Goal: Transaction & Acquisition: Purchase product/service

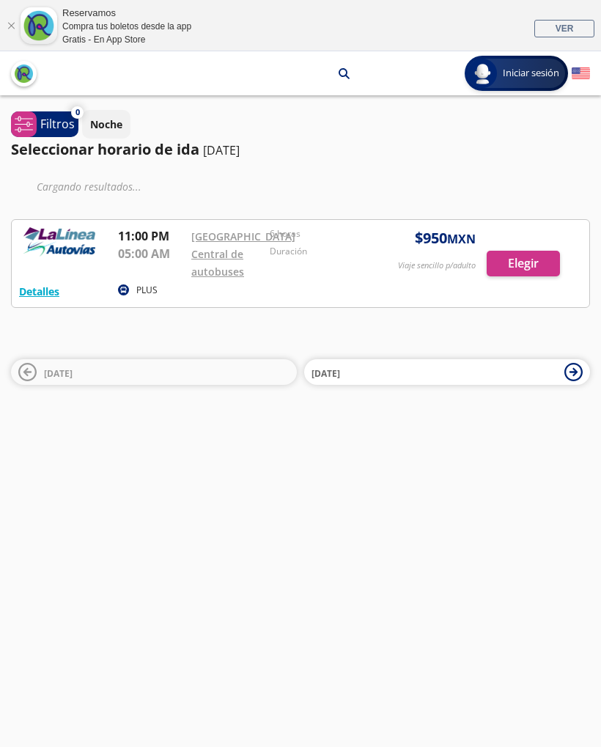
click at [534, 283] on div at bounding box center [301, 263] width 578 height 87
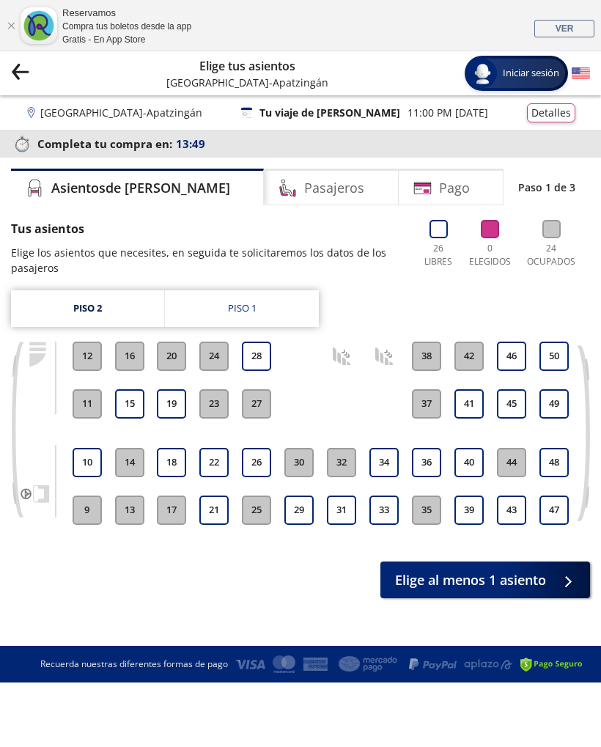
click at [271, 298] on link "Piso 1" at bounding box center [242, 308] width 154 height 37
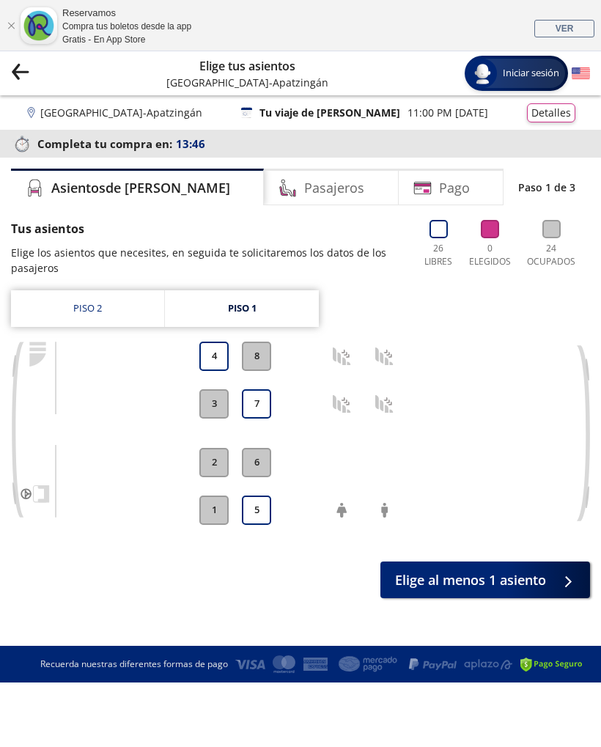
click at [113, 302] on link "Piso 2" at bounding box center [87, 308] width 153 height 37
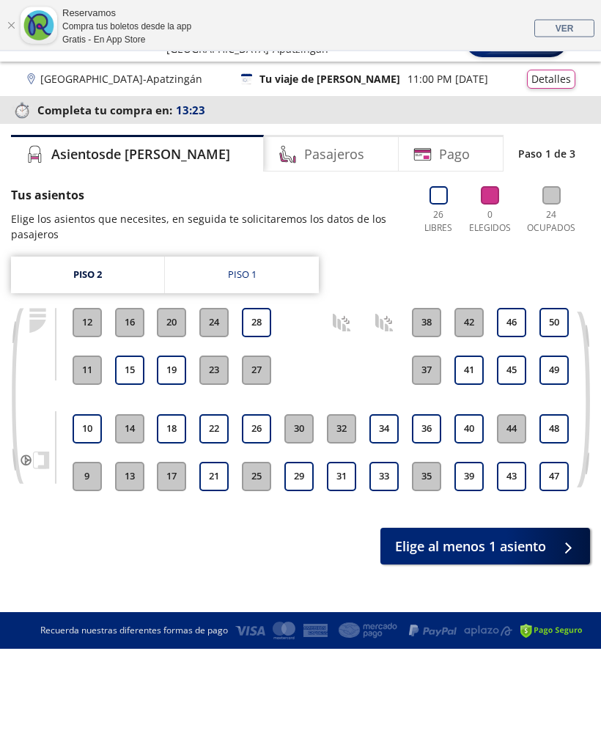
scroll to position [36, 0]
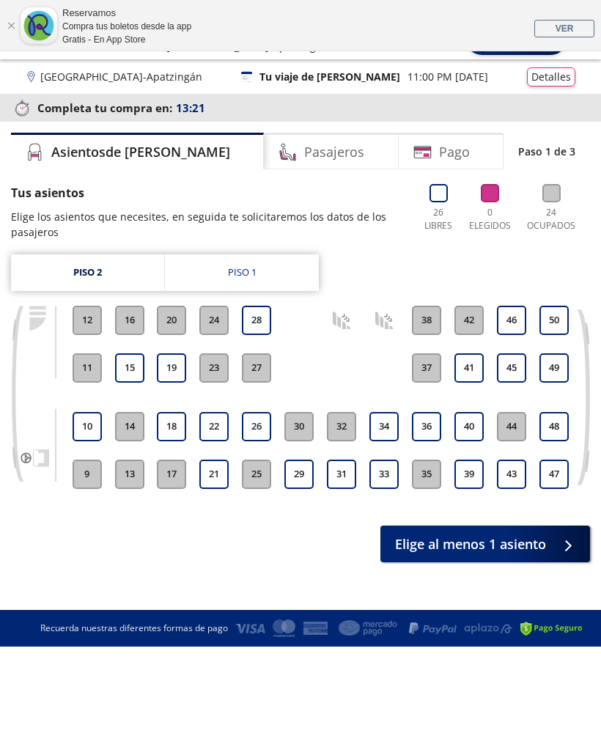
click at [282, 273] on link "Piso 1" at bounding box center [242, 272] width 154 height 37
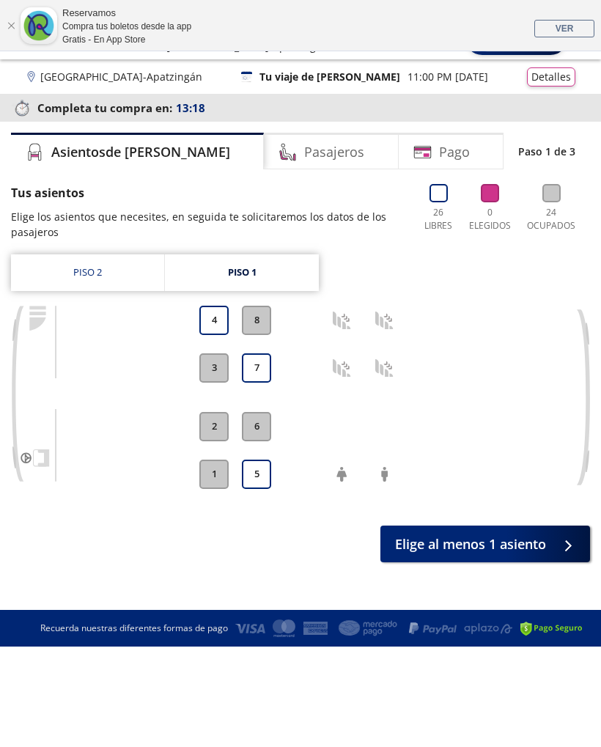
click at [108, 263] on link "Piso 2" at bounding box center [87, 272] width 153 height 37
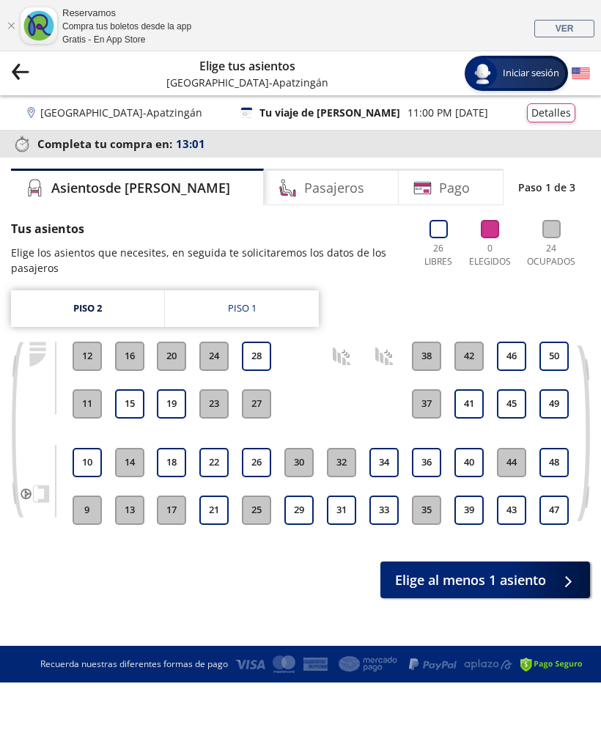
click at [285, 291] on link "Piso 1" at bounding box center [242, 308] width 154 height 37
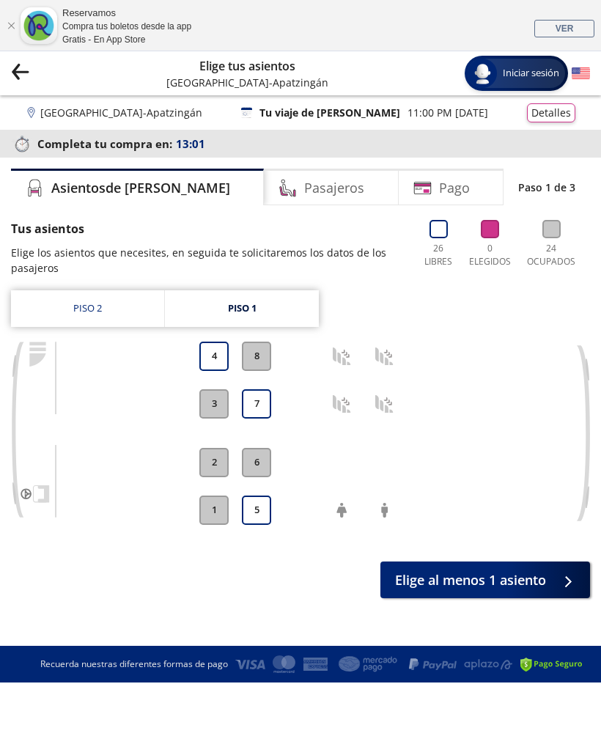
click at [284, 316] on link "Piso 1" at bounding box center [242, 308] width 154 height 37
click at [93, 298] on link "Piso 2" at bounding box center [87, 308] width 153 height 37
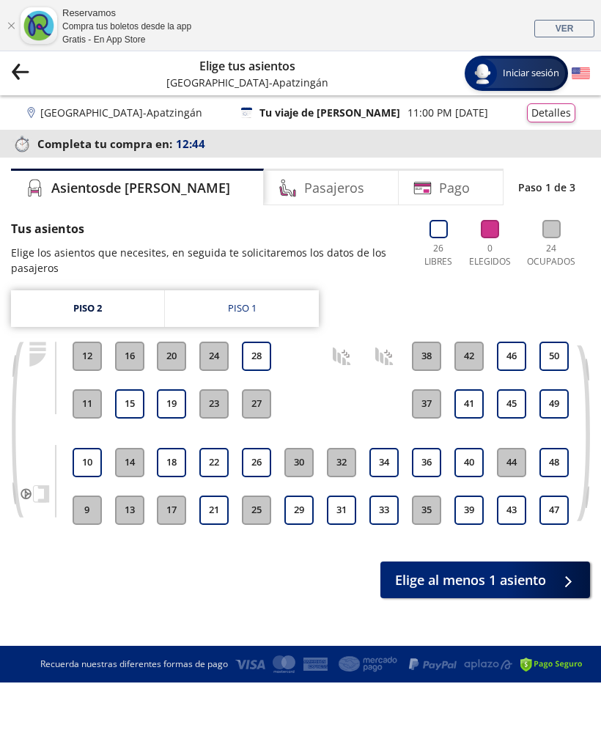
click at [257, 324] on link "Piso 1" at bounding box center [242, 308] width 154 height 37
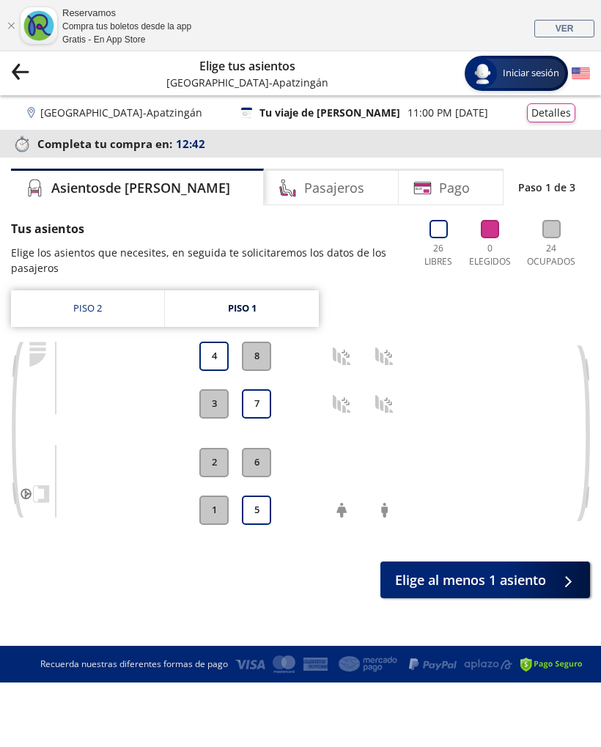
click at [87, 310] on link "Piso 2" at bounding box center [87, 308] width 153 height 37
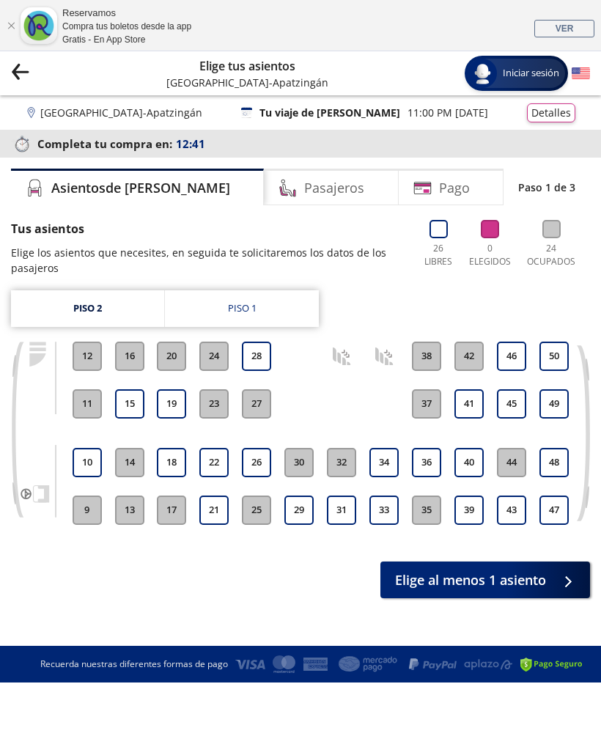
click at [297, 298] on link "Piso 1" at bounding box center [242, 308] width 154 height 37
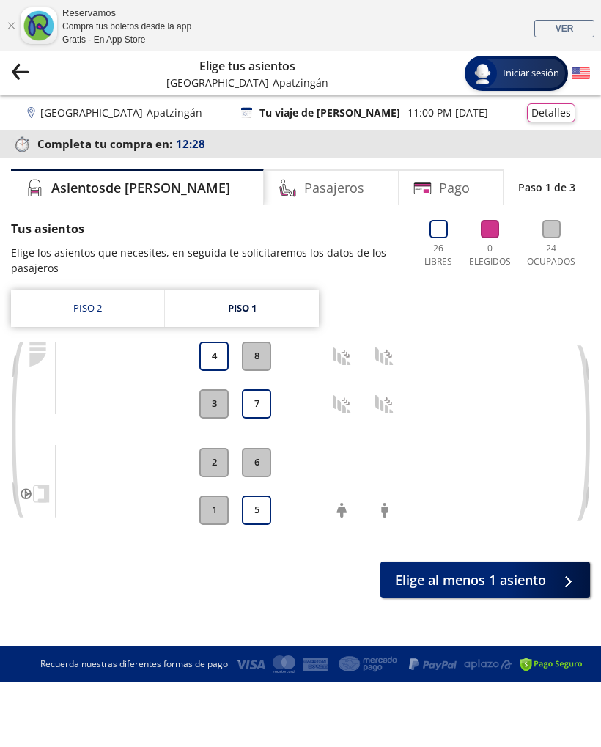
click at [453, 200] on div "Pago" at bounding box center [451, 187] width 105 height 37
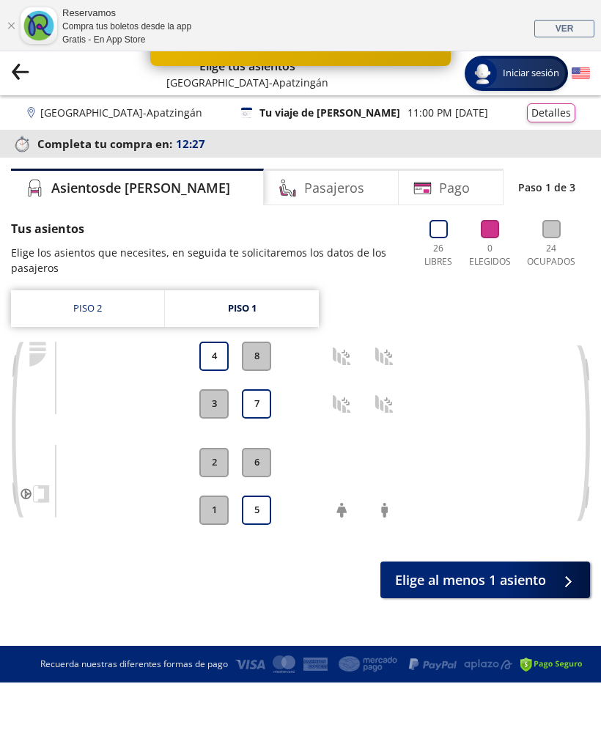
click at [458, 190] on div "Pago" at bounding box center [451, 187] width 105 height 37
click at [251, 353] on button "8" at bounding box center [256, 356] width 29 height 29
click at [201, 359] on button "4" at bounding box center [213, 356] width 29 height 29
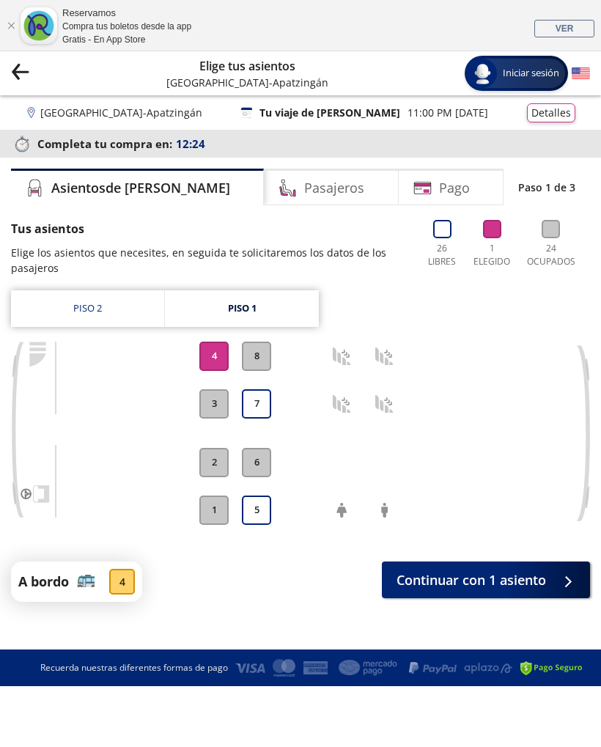
click at [265, 403] on button "7" at bounding box center [256, 403] width 29 height 29
click at [260, 523] on button "5" at bounding box center [256, 510] width 29 height 29
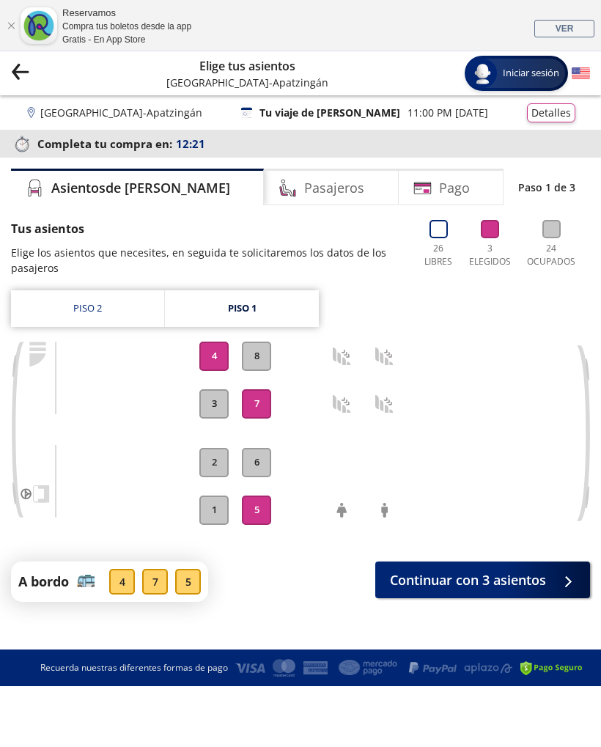
click at [456, 181] on div "Pago" at bounding box center [451, 187] width 105 height 37
click at [549, 573] on button "Continuar con 3 asientos" at bounding box center [482, 580] width 215 height 37
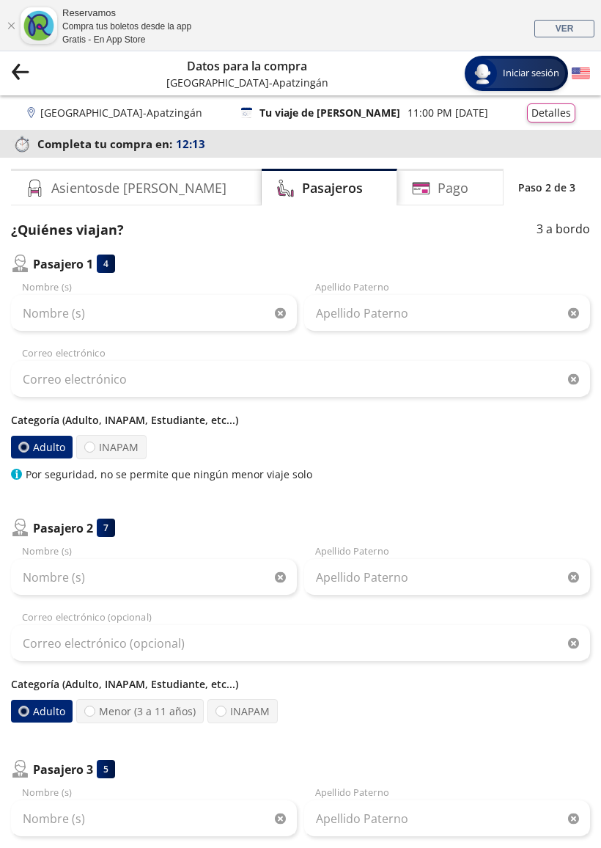
click at [115, 458] on label "INAPAM" at bounding box center [111, 447] width 70 height 24
click at [95, 452] on input "INAPAM" at bounding box center [90, 447] width 10 height 10
radio input "true"
radio input "false"
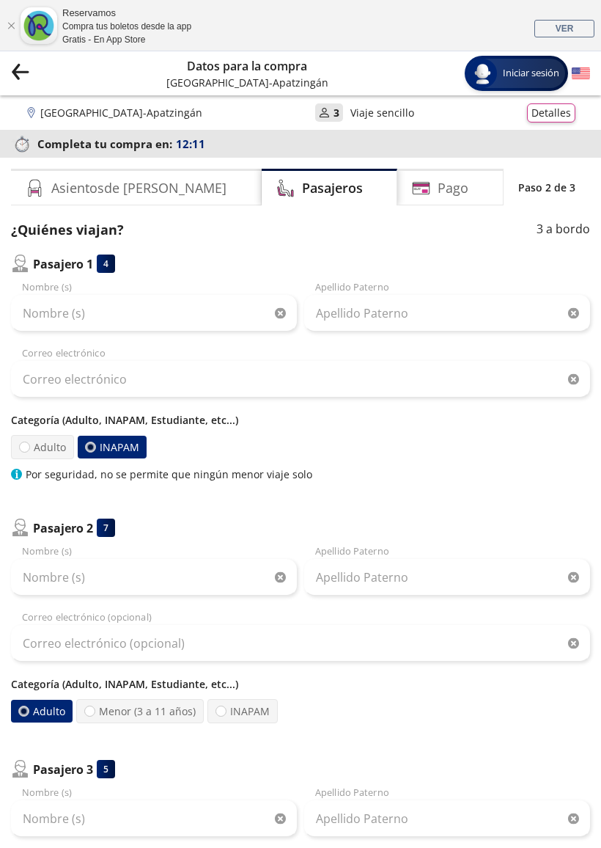
click at [249, 714] on label "INAPAM" at bounding box center [243, 711] width 70 height 24
click at [226, 714] on input "INAPAM" at bounding box center [221, 711] width 10 height 10
radio input "true"
radio input "false"
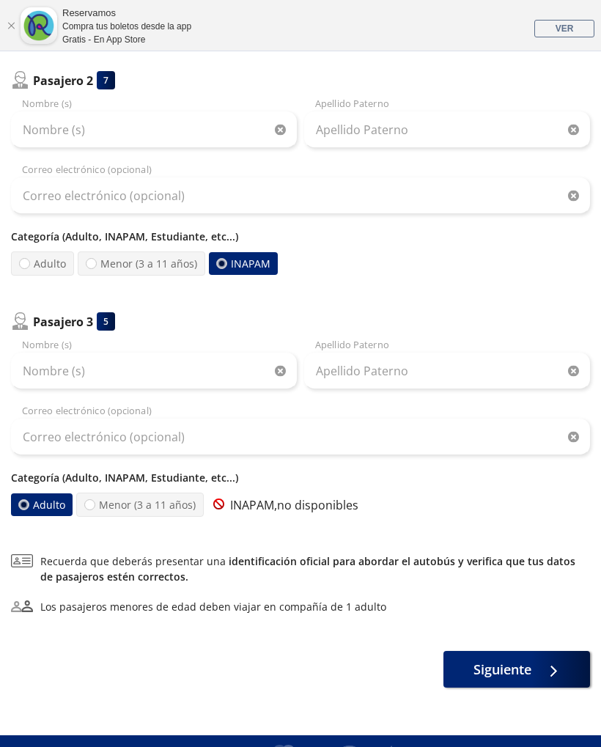
scroll to position [472, 0]
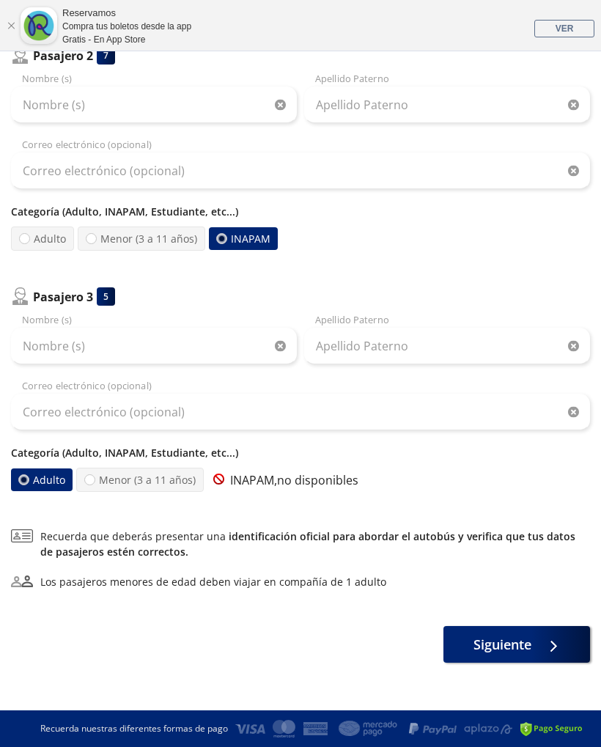
click at [170, 485] on label "Menor (3 a 11 años)" at bounding box center [140, 480] width 128 height 24
click at [95, 485] on input "Menor (3 a 11 años)" at bounding box center [90, 480] width 10 height 10
radio input "true"
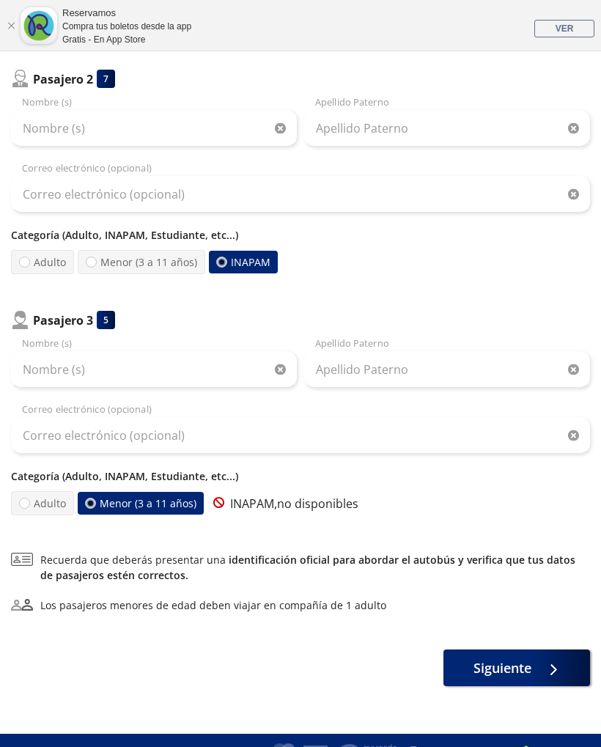
scroll to position [441, 0]
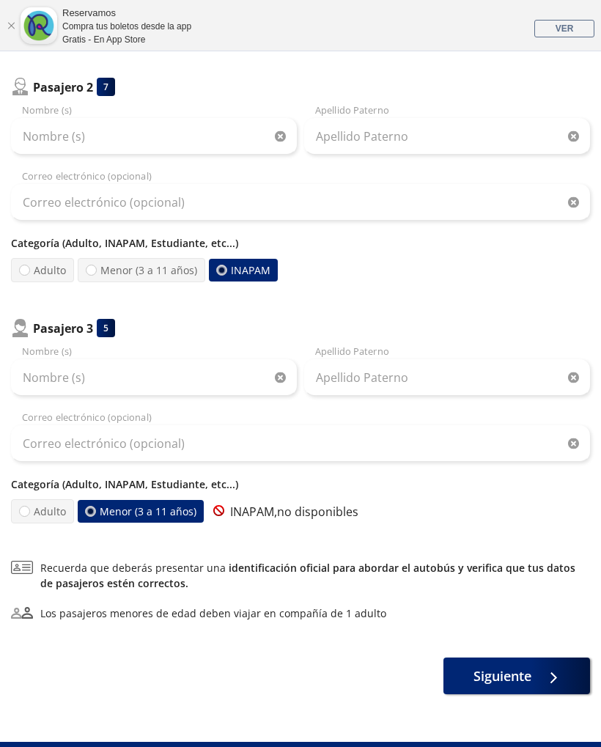
click at [32, 521] on label "Adulto" at bounding box center [43, 512] width 66 height 26
click at [29, 516] on input "Adulto" at bounding box center [25, 512] width 10 height 10
radio input "true"
radio input "false"
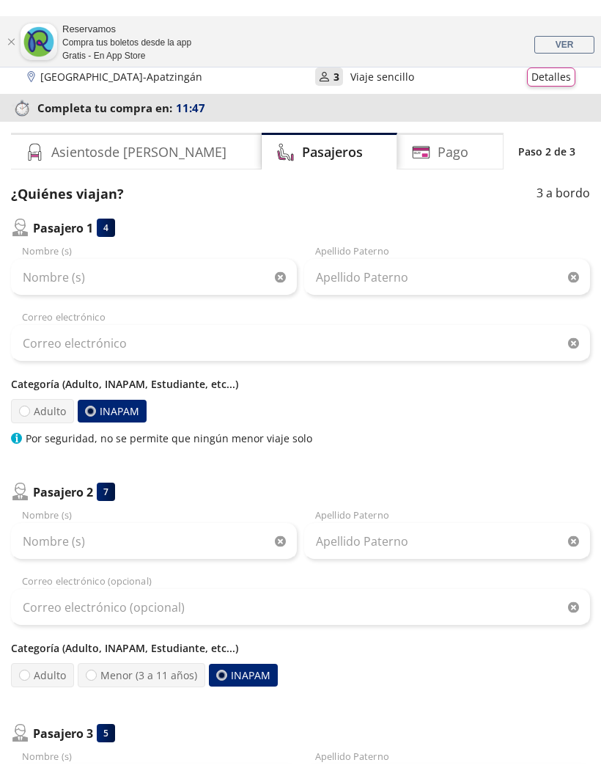
scroll to position [0, 0]
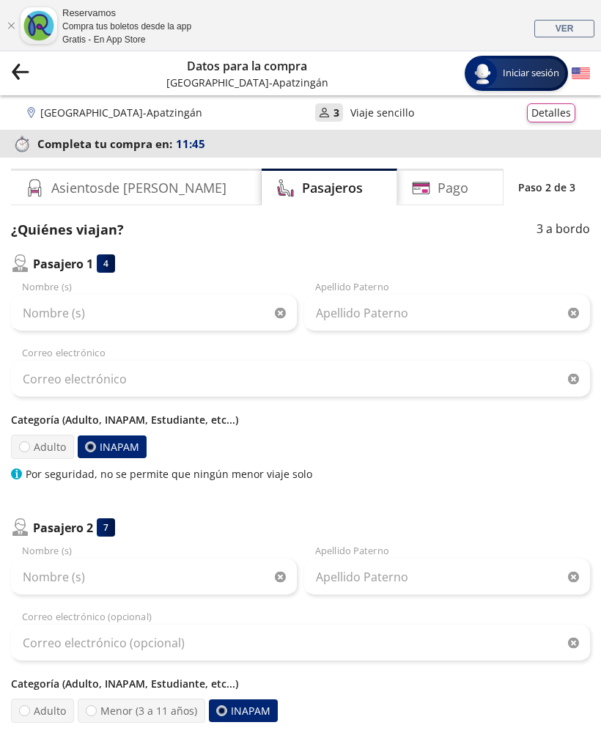
click at [319, 117] on icon "User" at bounding box center [324, 112] width 11 height 11
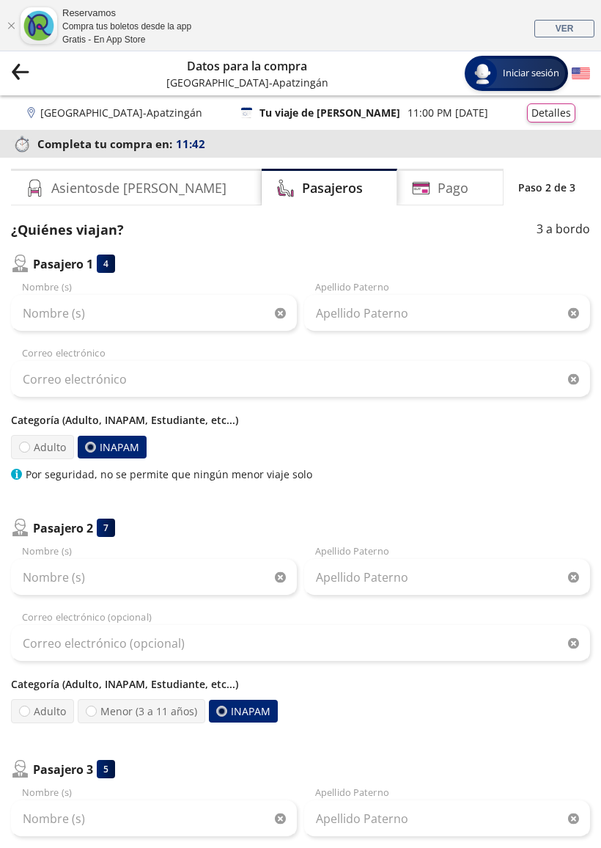
click at [318, 197] on div "Pasajeros" at bounding box center [330, 187] width 136 height 37
click at [459, 187] on div "Pago" at bounding box center [450, 187] width 106 height 37
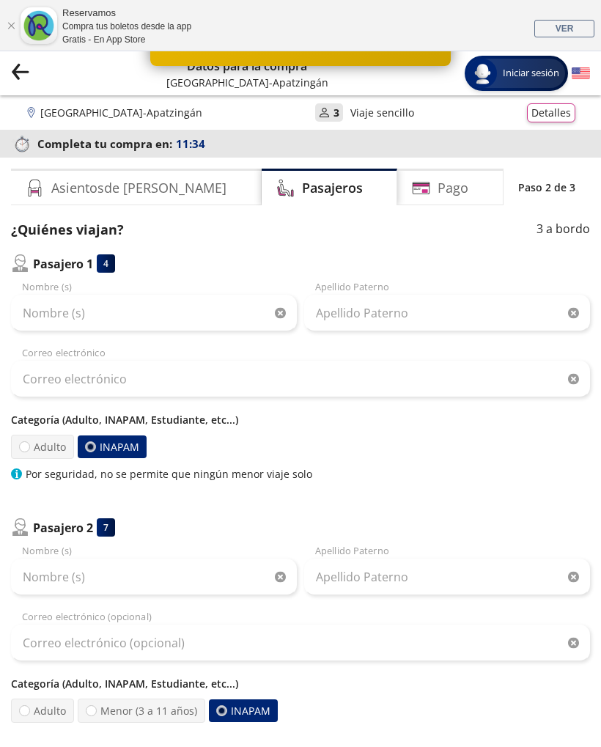
click at [152, 204] on div "Asientos de [PERSON_NAME]" at bounding box center [136, 187] width 251 height 37
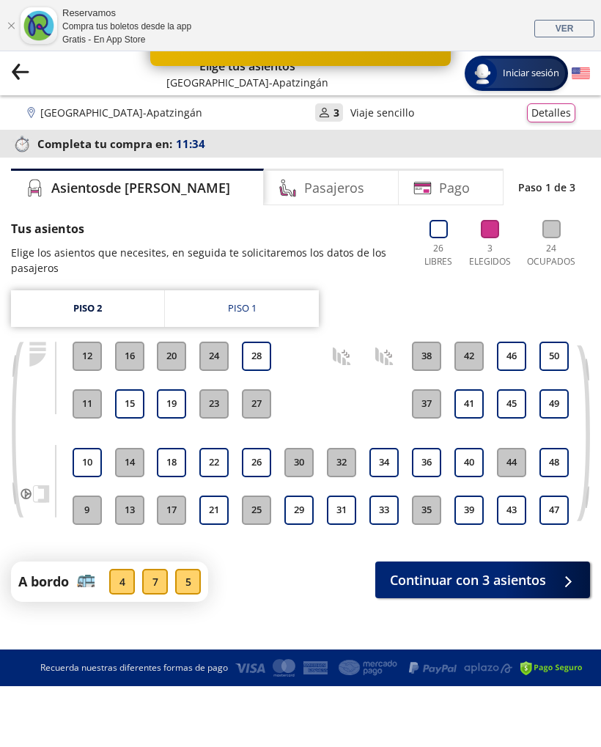
click at [165, 190] on div "Asientos de [PERSON_NAME]" at bounding box center [137, 187] width 253 height 37
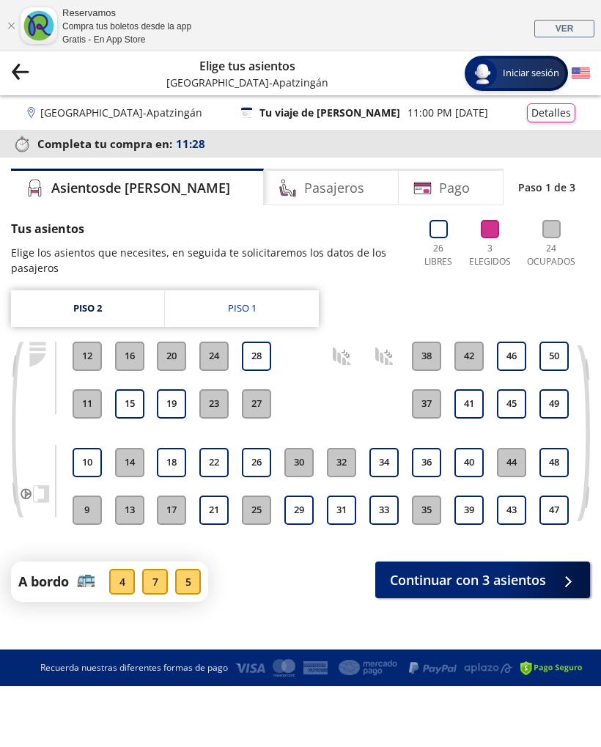
click at [439, 188] on h4 "Pago" at bounding box center [454, 188] width 31 height 20
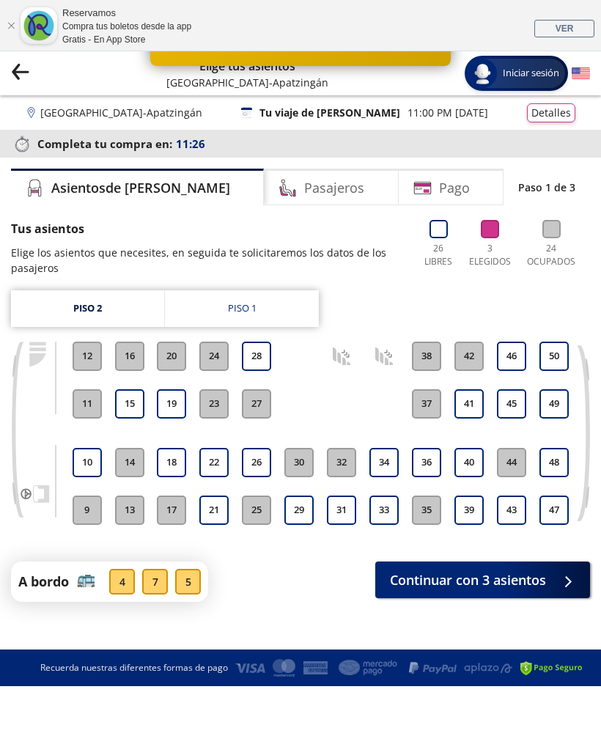
click at [336, 178] on div "Pasajeros" at bounding box center [331, 187] width 134 height 37
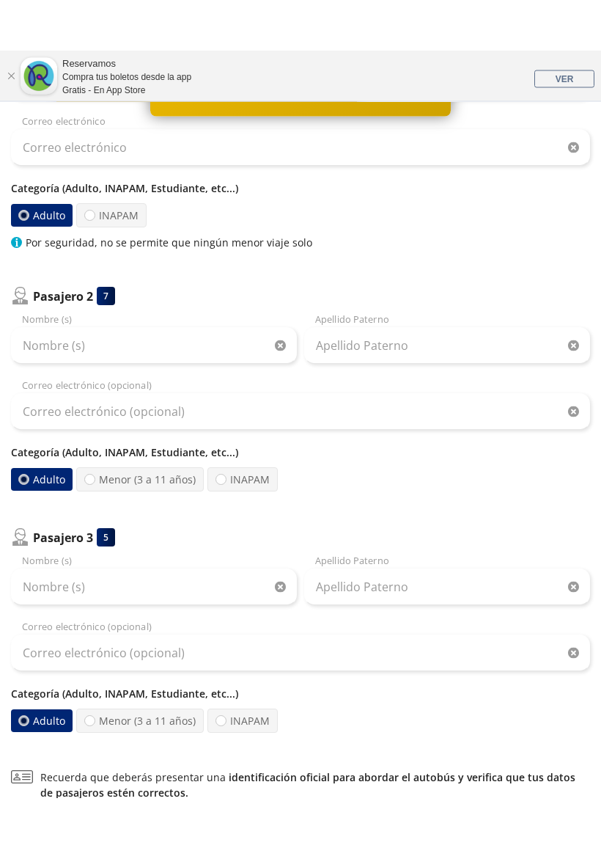
scroll to position [316, 0]
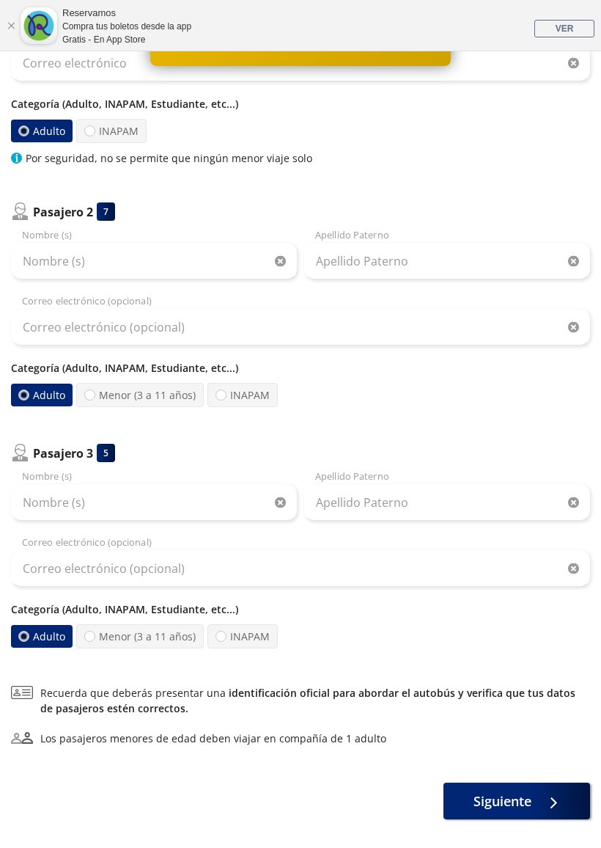
click at [100, 133] on label "INAPAM" at bounding box center [111, 131] width 70 height 24
click at [95, 133] on input "INAPAM" at bounding box center [90, 131] width 10 height 10
radio input "true"
radio input "false"
click at [237, 391] on label "INAPAM" at bounding box center [243, 395] width 70 height 24
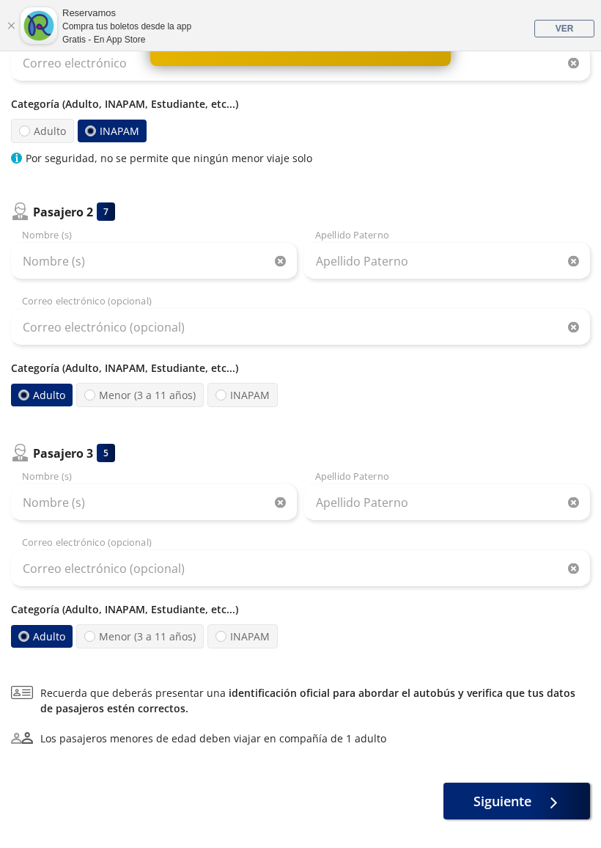
click at [226, 391] on input "INAPAM" at bounding box center [221, 395] width 10 height 10
radio input "true"
radio input "false"
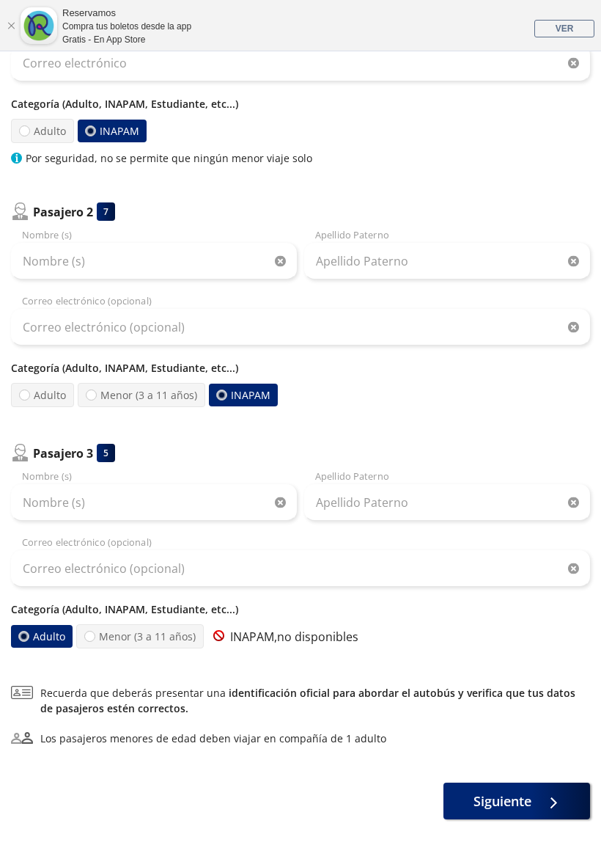
click at [250, 392] on label "INAPAM" at bounding box center [244, 395] width 70 height 23
click at [227, 392] on input "INAPAM" at bounding box center [222, 395] width 10 height 10
click at [89, 132] on div at bounding box center [90, 130] width 5 height 5
click at [89, 132] on input "INAPAM" at bounding box center [91, 131] width 10 height 10
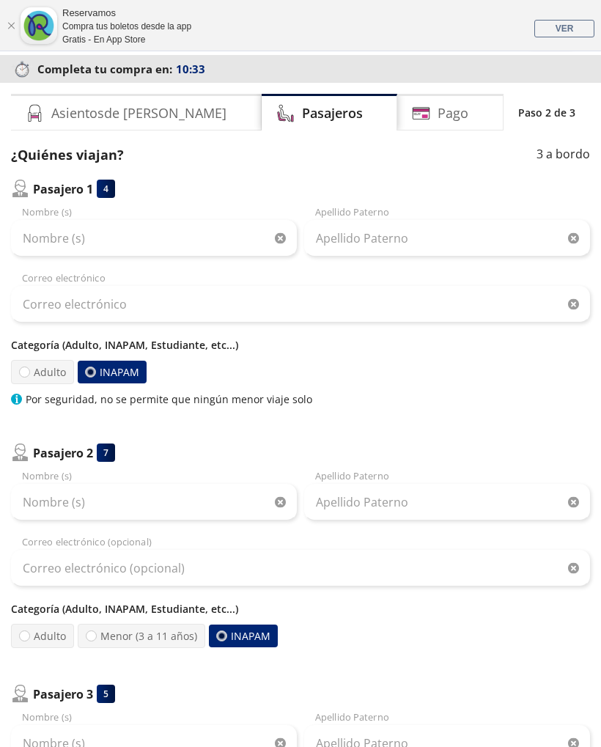
scroll to position [73, 0]
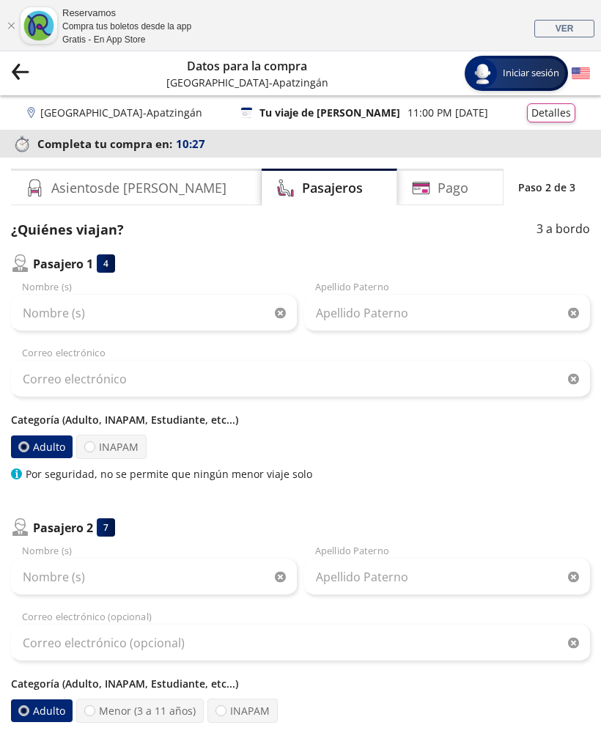
scroll to position [72, 0]
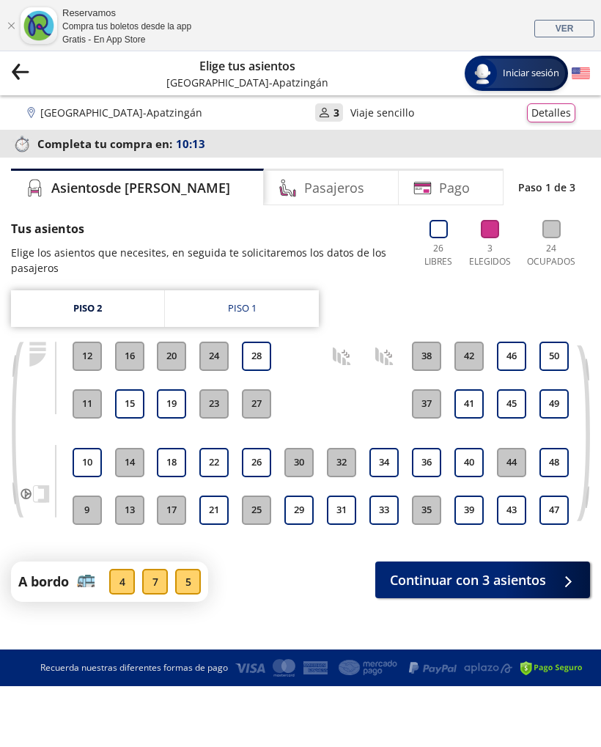
click at [288, 128] on div "[GEOGRAPHIC_DATA] - Apatzingán User 3 Viaje sencillo Detalles" at bounding box center [300, 112] width 601 height 34
click at [302, 122] on div "[GEOGRAPHIC_DATA] - Apatzingán User 3 Viaje sencillo Detalles" at bounding box center [301, 112] width 550 height 19
click at [7, 78] on div "Group 9 Created with Sketch. Elige tus asientos [GEOGRAPHIC_DATA] - Apatzingán …" at bounding box center [300, 73] width 601 height 44
click at [27, 77] on icon "Group 9 Created with Sketch." at bounding box center [20, 71] width 18 height 18
click at [21, 70] on icon "Group 9 Created with Sketch." at bounding box center [20, 71] width 18 height 18
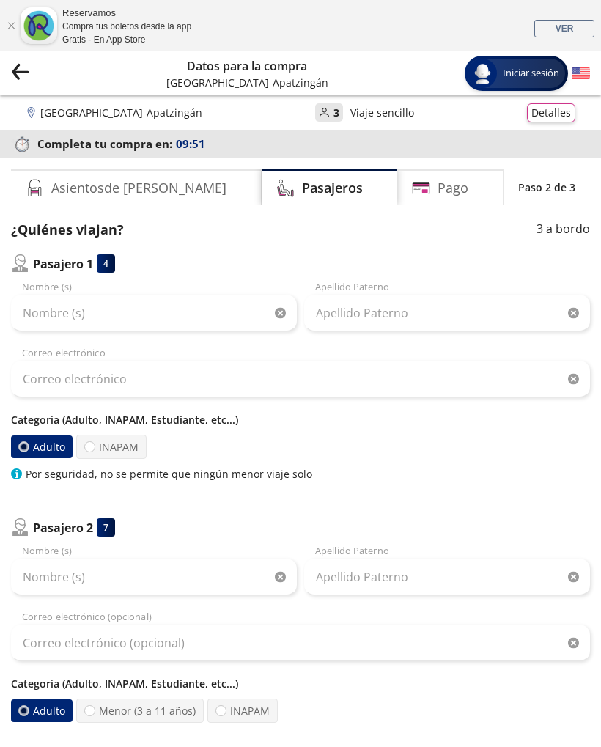
click at [21, 70] on icon "Group 9 Created with Sketch." at bounding box center [20, 71] width 18 height 18
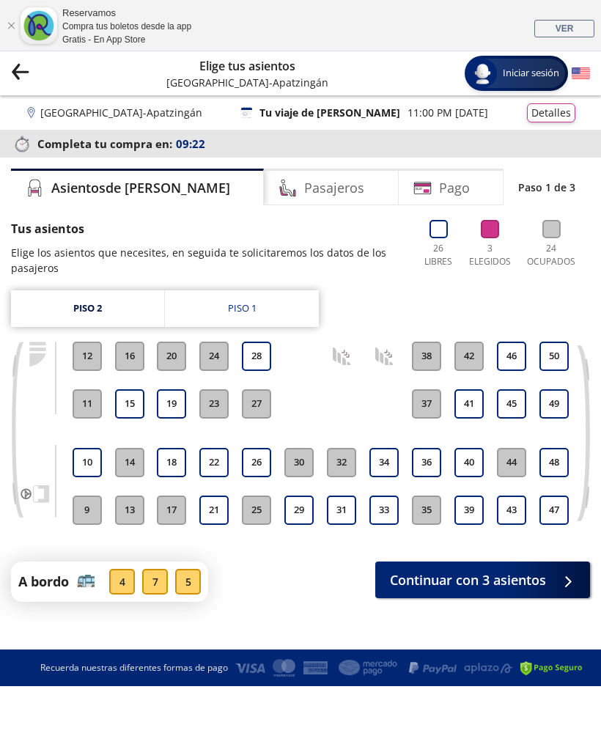
click at [28, 71] on icon "back" at bounding box center [20, 71] width 15 height 1
click at [16, 83] on button "Group 9 Created with Sketch." at bounding box center [20, 73] width 18 height 23
click at [29, 78] on icon "Group 9 Created with Sketch." at bounding box center [20, 71] width 18 height 18
click at [22, 74] on icon "Group 9 Created with Sketch." at bounding box center [20, 71] width 18 height 18
click at [20, 70] on icon "Group 9 Created with Sketch." at bounding box center [20, 71] width 18 height 18
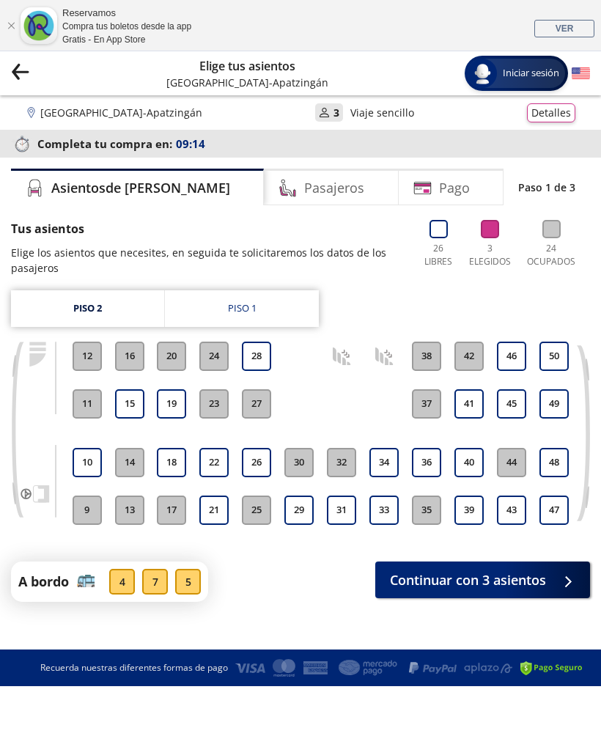
click at [22, 65] on icon "Group 9 Created with Sketch." at bounding box center [20, 71] width 18 height 18
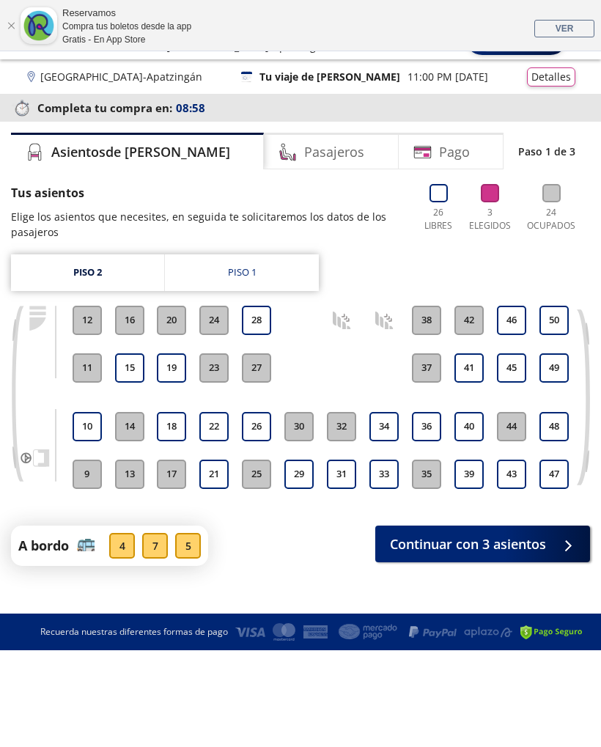
click at [212, 263] on link "Piso 1" at bounding box center [242, 272] width 154 height 37
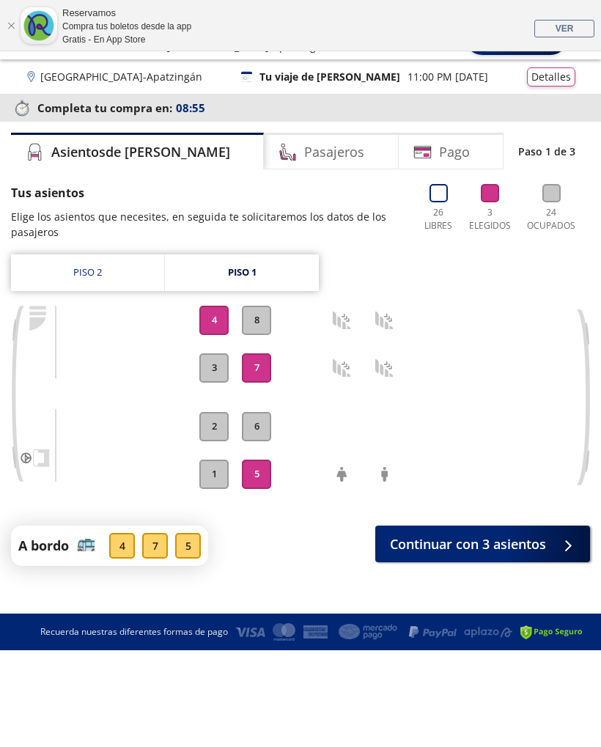
click at [192, 547] on div "5" at bounding box center [188, 546] width 26 height 26
click at [252, 466] on button "5" at bounding box center [256, 474] width 29 height 29
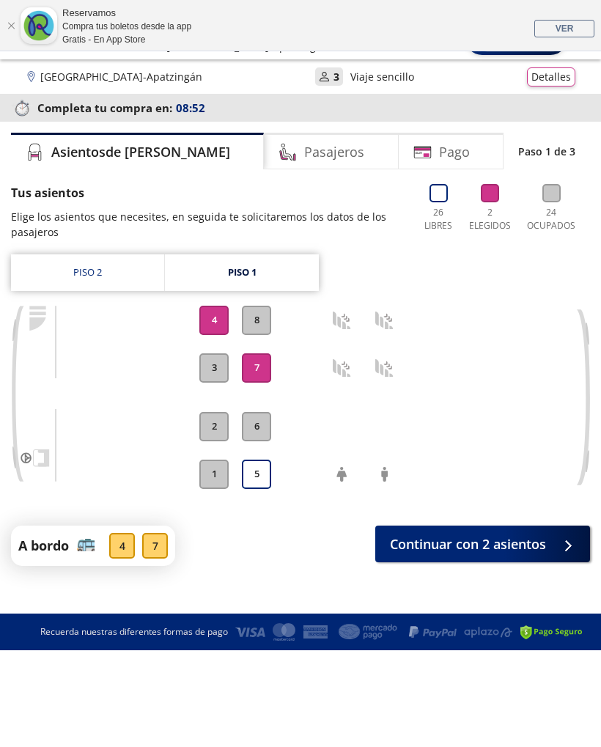
click at [503, 558] on button "Continuar con 2 asientos" at bounding box center [482, 544] width 215 height 37
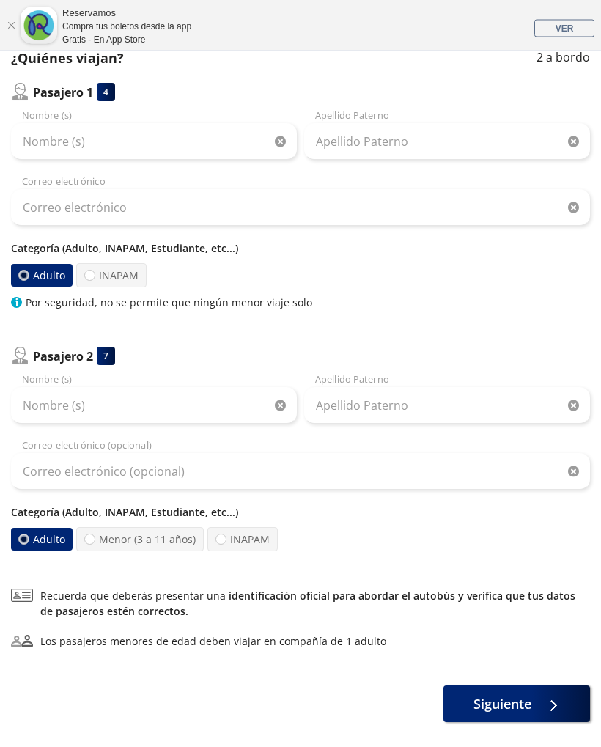
scroll to position [175, 0]
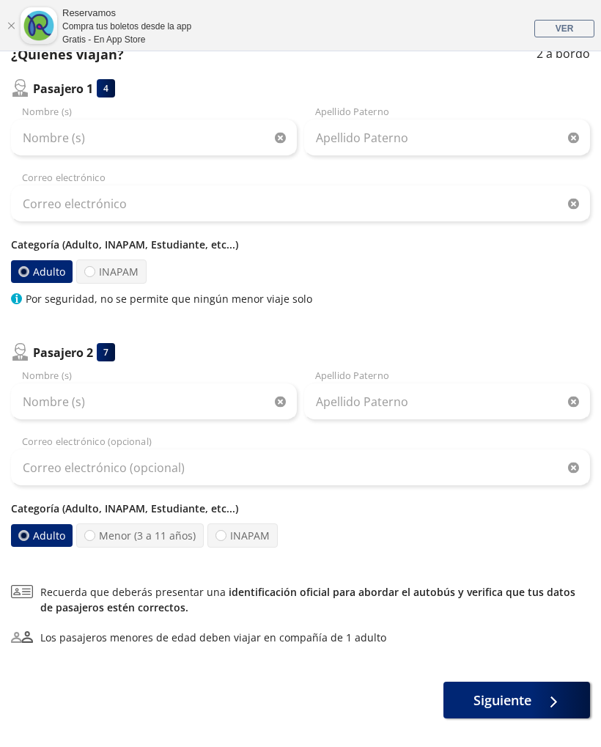
click at [249, 543] on label "INAPAM" at bounding box center [243, 536] width 70 height 24
click at [226, 540] on input "INAPAM" at bounding box center [221, 536] width 10 height 10
radio input "true"
radio input "false"
click at [131, 272] on label "INAPAM" at bounding box center [111, 272] width 70 height 24
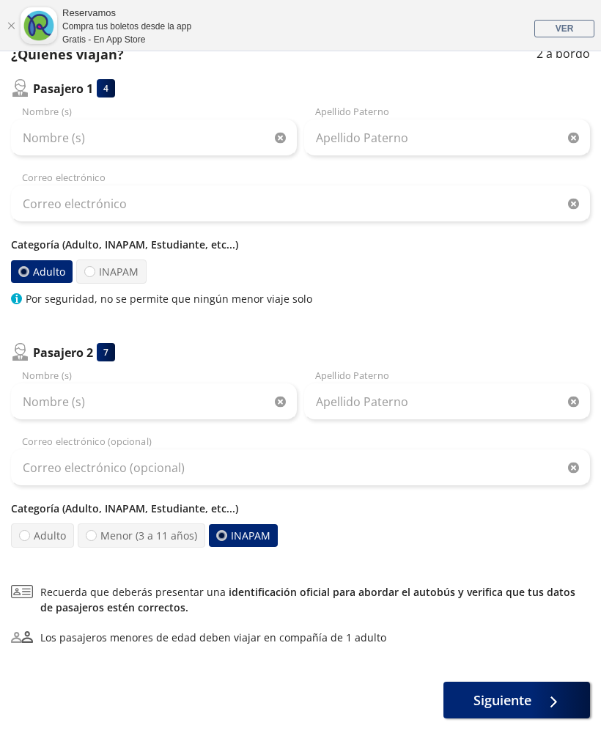
click at [95, 272] on input "INAPAM" at bounding box center [90, 272] width 10 height 10
radio input "true"
radio input "false"
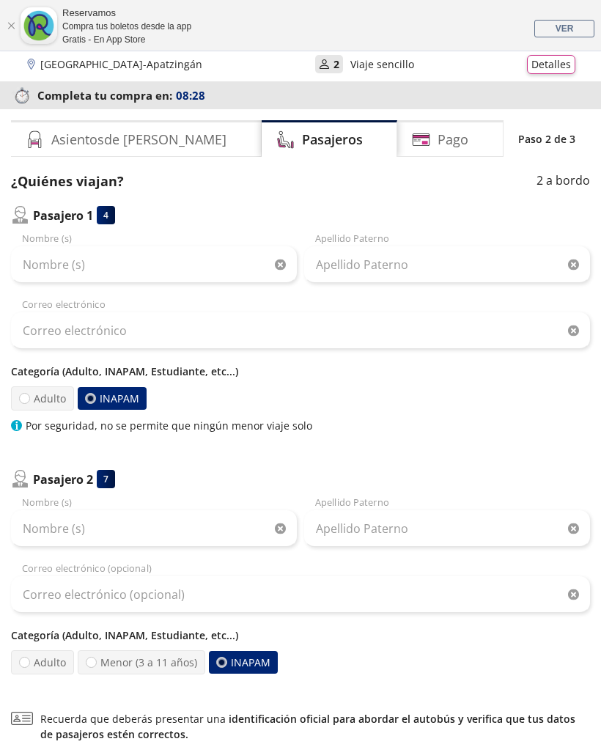
scroll to position [0, 0]
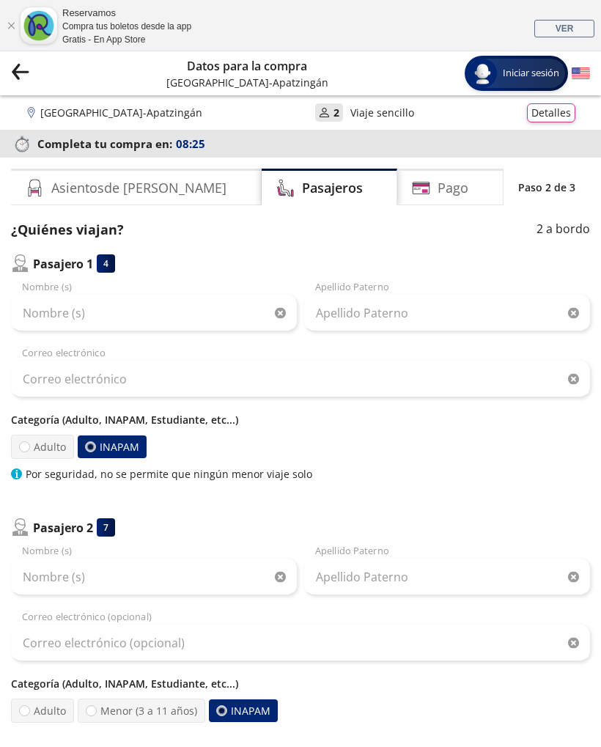
click at [307, 133] on div "Completa tu compra en : 08:25" at bounding box center [300, 144] width 601 height 28
click at [293, 103] on div "[GEOGRAPHIC_DATA] - Apatzingán User 2 Viaje sencillo Detalles" at bounding box center [301, 112] width 550 height 19
click at [334, 109] on p "2" at bounding box center [337, 112] width 6 height 15
click at [539, 556] on div "Apellido Paterno" at bounding box center [447, 569] width 286 height 51
click at [25, 64] on icon "Group 9 Created with Sketch." at bounding box center [20, 71] width 18 height 18
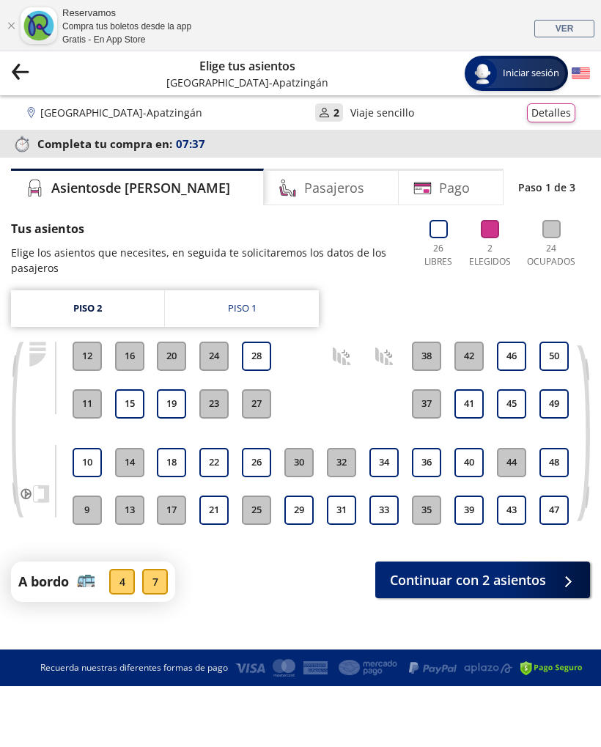
click at [26, 78] on icon "Group 9 Created with Sketch." at bounding box center [20, 71] width 18 height 18
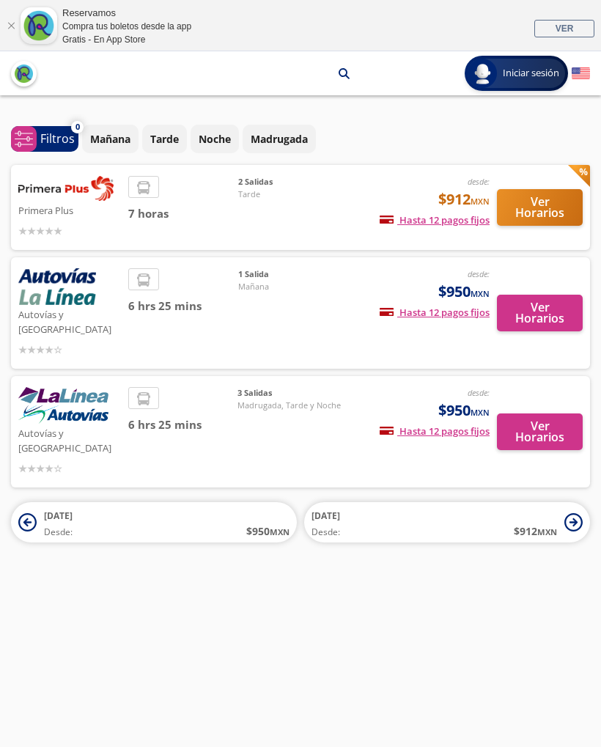
click at [540, 216] on button "Ver Horarios" at bounding box center [540, 207] width 86 height 37
click at [554, 307] on button "Ver Horarios" at bounding box center [540, 313] width 86 height 37
click at [535, 414] on button "Ver Horarios" at bounding box center [540, 432] width 86 height 37
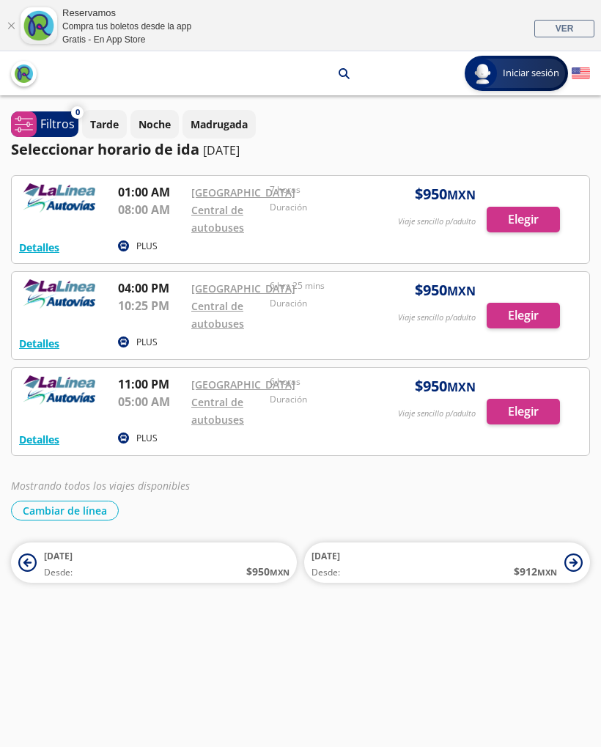
click at [528, 227] on div at bounding box center [301, 219] width 578 height 87
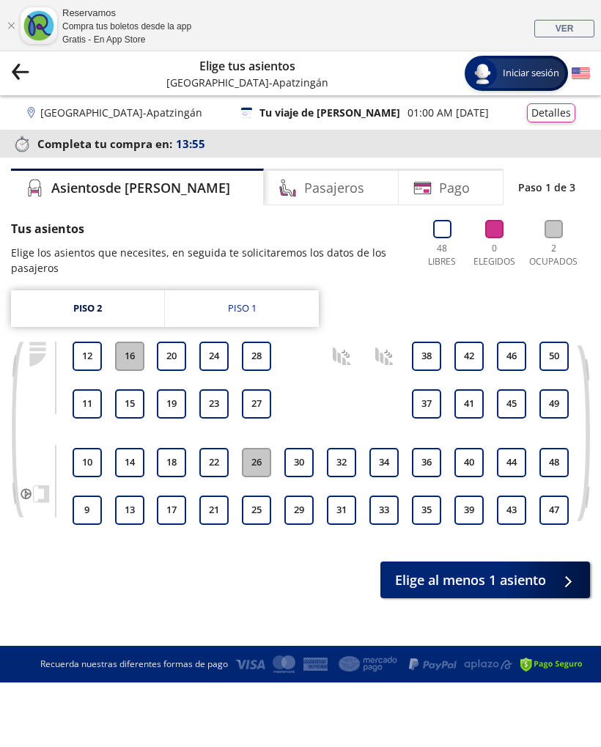
click at [285, 312] on link "Piso 1" at bounding box center [242, 308] width 154 height 37
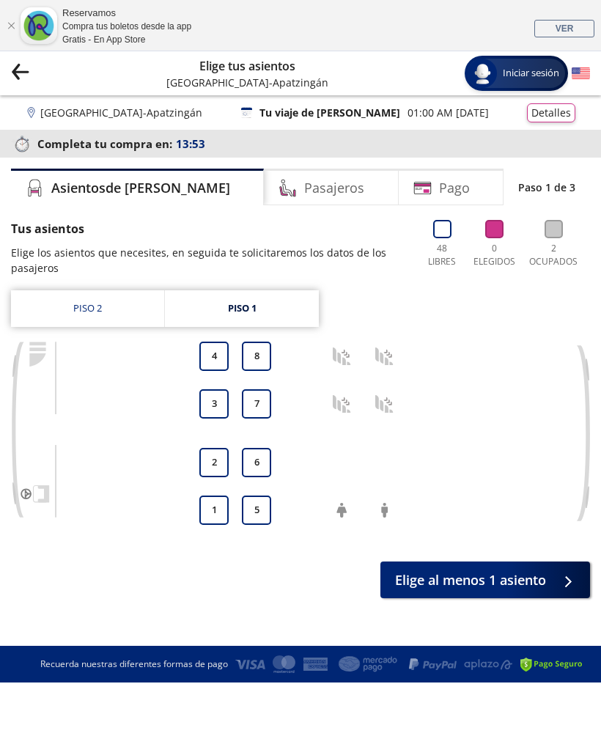
click at [106, 318] on link "Piso 2" at bounding box center [87, 308] width 153 height 37
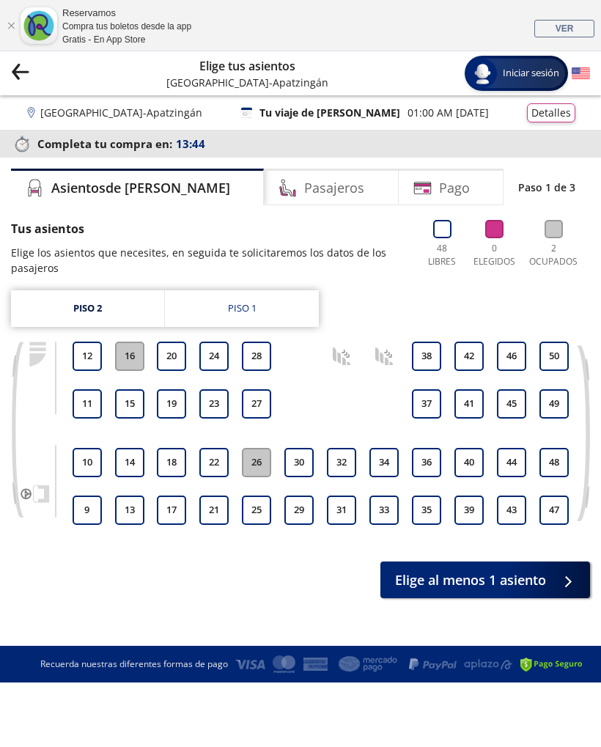
click at [275, 291] on link "Piso 1" at bounding box center [242, 308] width 154 height 37
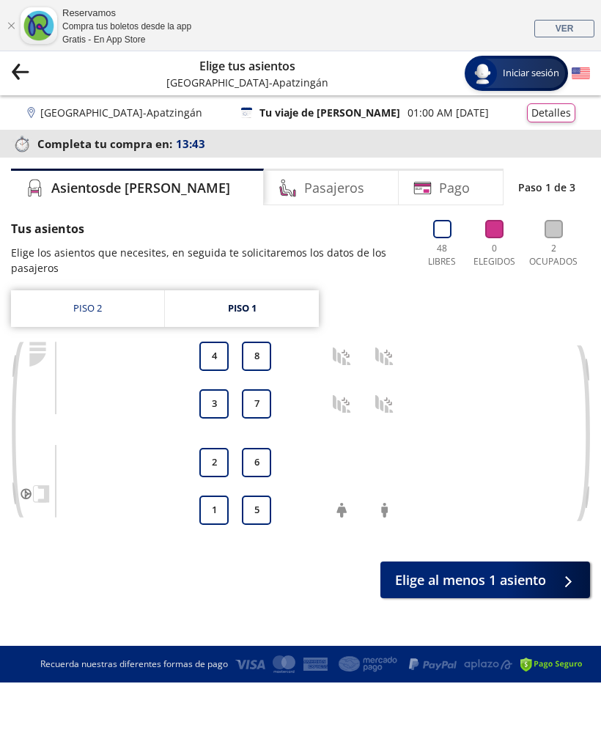
click at [275, 298] on link "Piso 1" at bounding box center [242, 308] width 154 height 37
click at [220, 361] on button "4" at bounding box center [213, 356] width 29 height 29
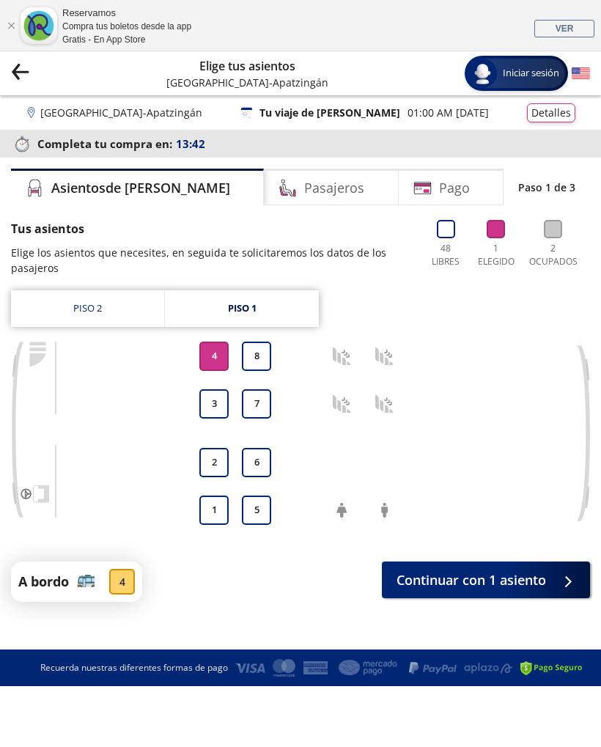
click at [255, 351] on button "8" at bounding box center [256, 356] width 29 height 29
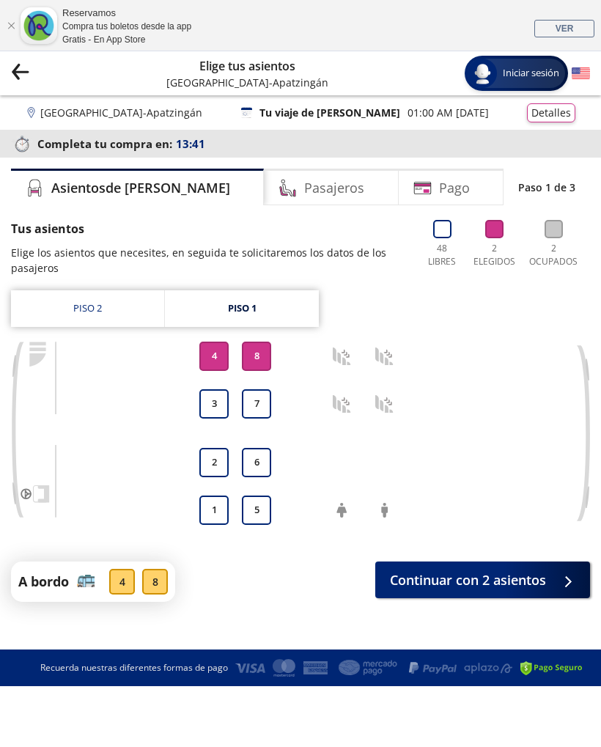
click at [214, 395] on button "3" at bounding box center [213, 403] width 29 height 29
click at [537, 576] on span "Continuar con 3 asientos" at bounding box center [468, 581] width 156 height 20
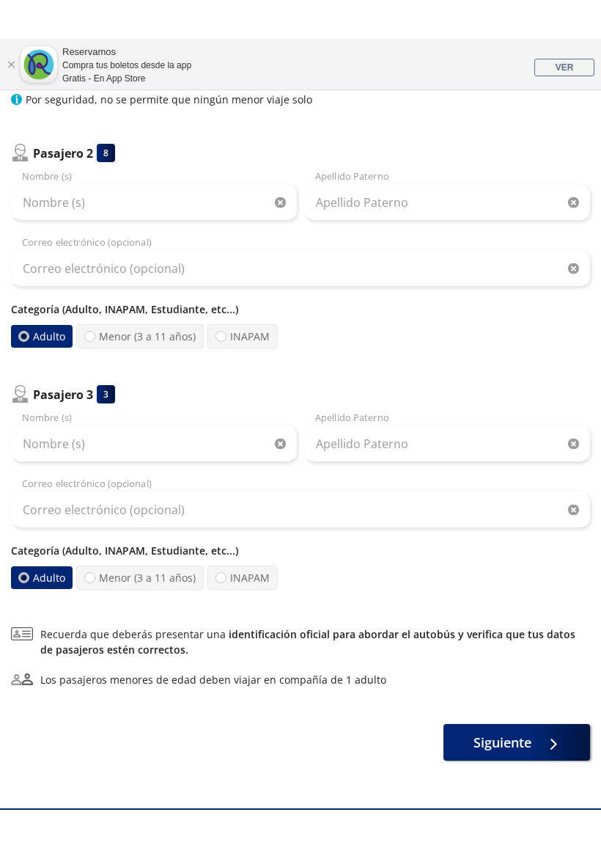
scroll to position [372, 0]
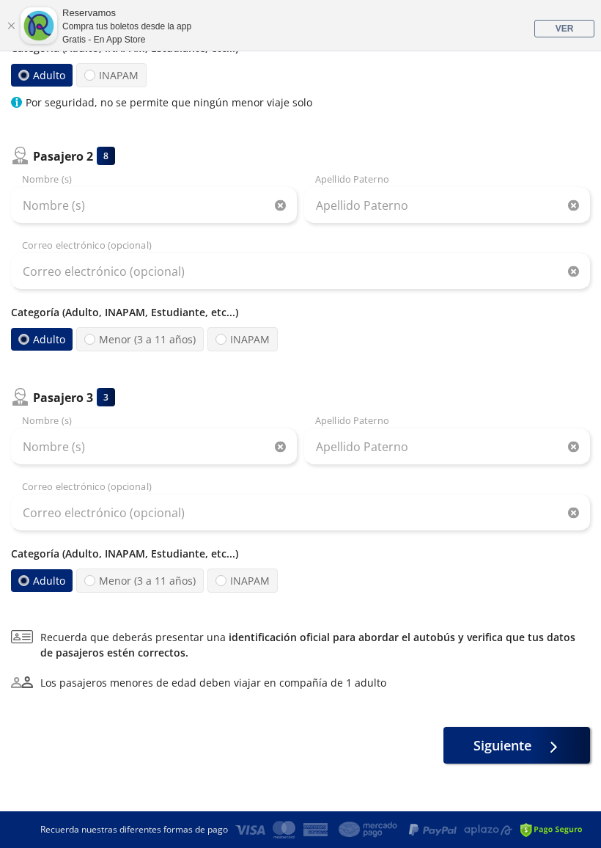
click at [228, 582] on label "INAPAM" at bounding box center [243, 580] width 70 height 24
click at [226, 582] on input "INAPAM" at bounding box center [221, 581] width 10 height 10
radio input "true"
radio input "false"
click at [245, 340] on label "INAPAM" at bounding box center [243, 339] width 70 height 24
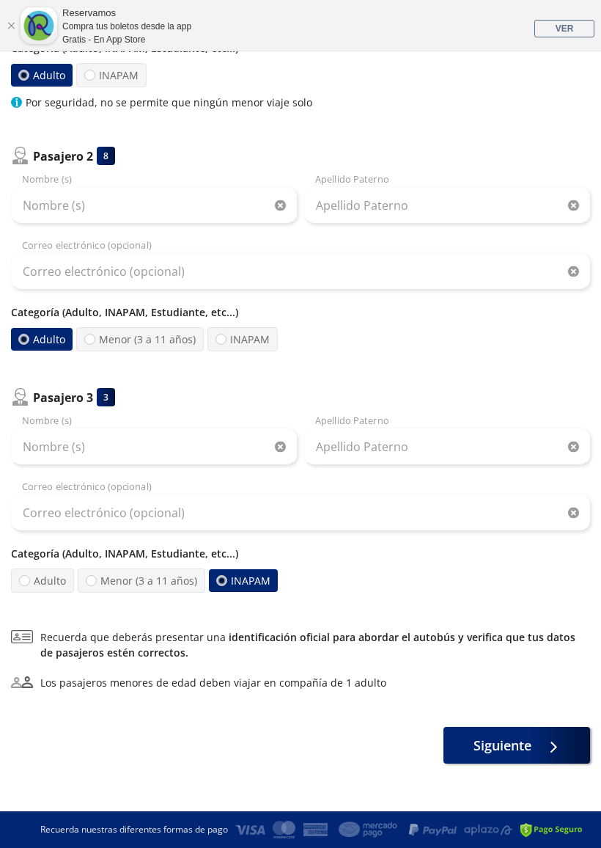
click at [226, 340] on input "INAPAM" at bounding box center [221, 339] width 10 height 10
radio input "true"
radio input "false"
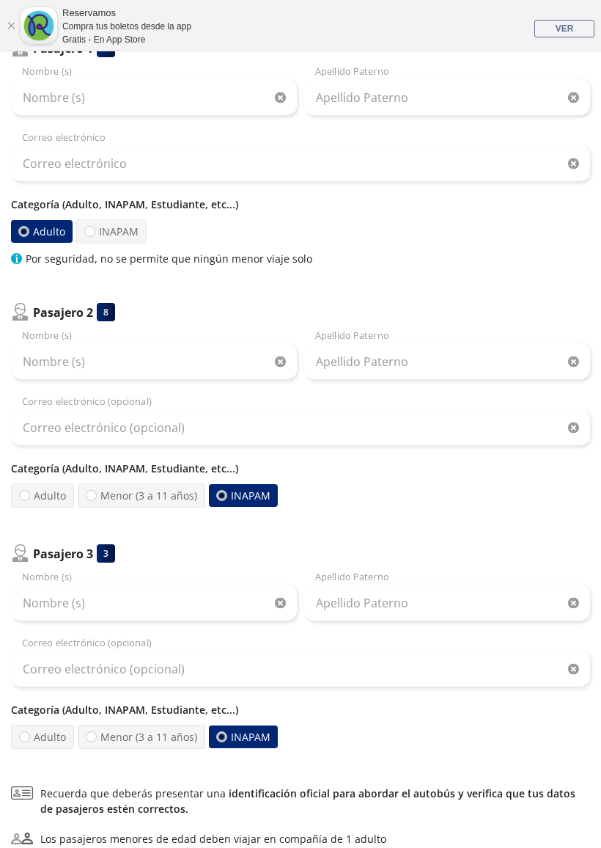
scroll to position [210, 0]
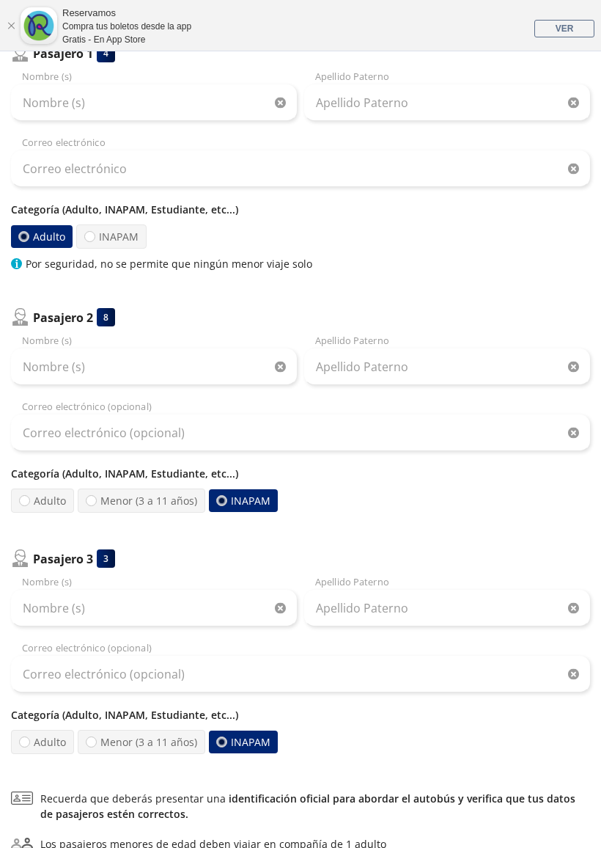
click at [121, 231] on label "INAPAM" at bounding box center [111, 236] width 70 height 24
click at [95, 232] on input "INAPAM" at bounding box center [90, 237] width 10 height 10
radio input "true"
radio input "false"
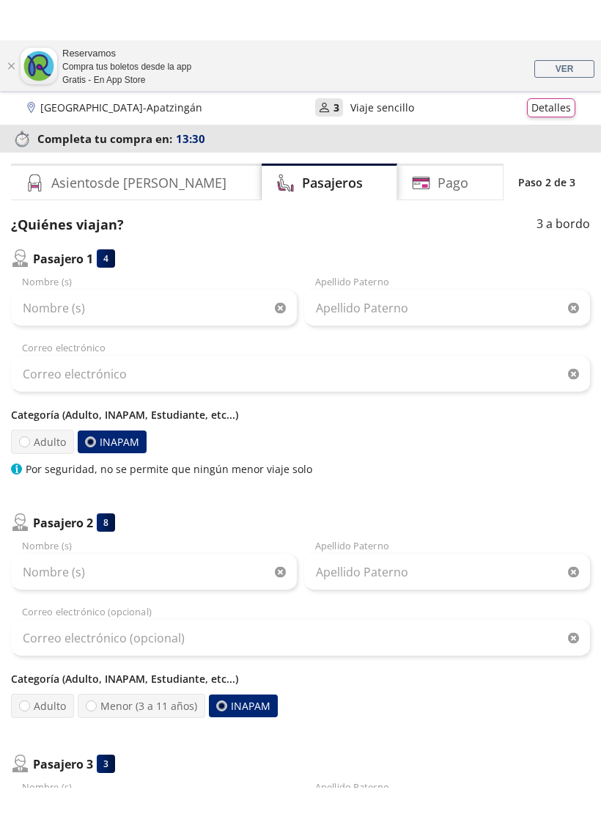
scroll to position [0, 0]
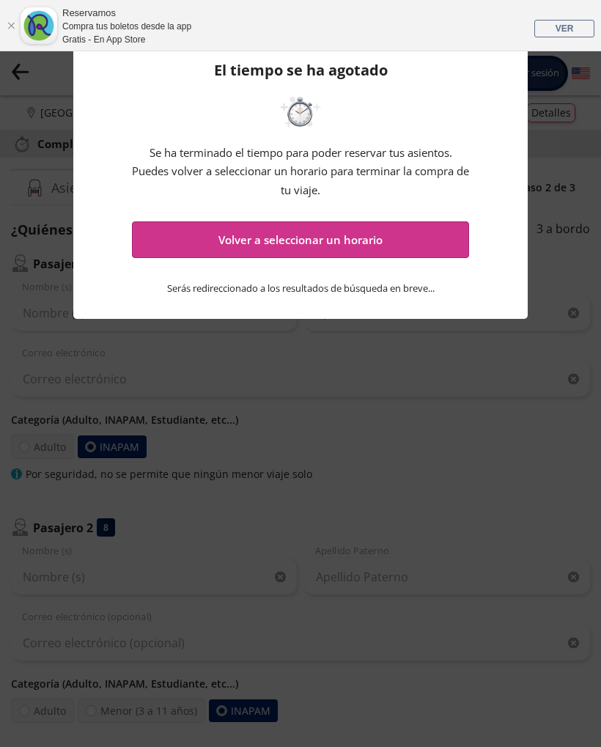
click at [165, 237] on button "Volver a seleccionar un horario" at bounding box center [300, 239] width 337 height 37
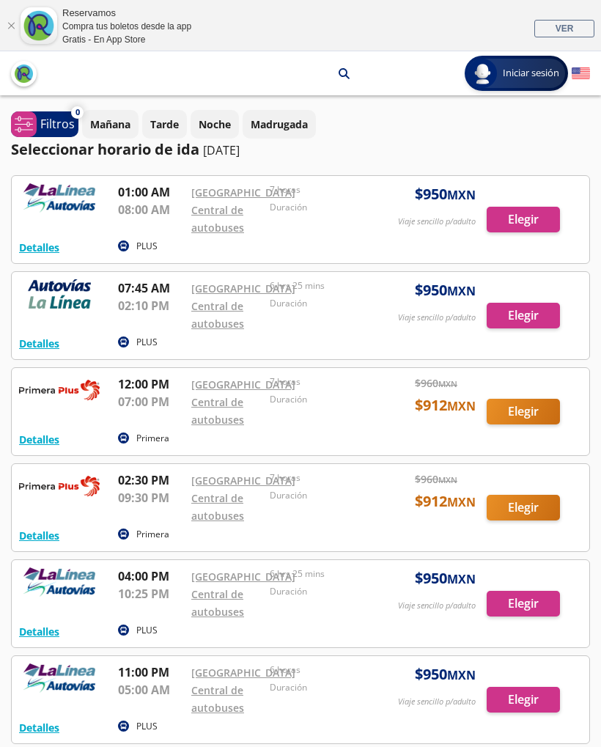
click at [69, 229] on div at bounding box center [301, 219] width 578 height 87
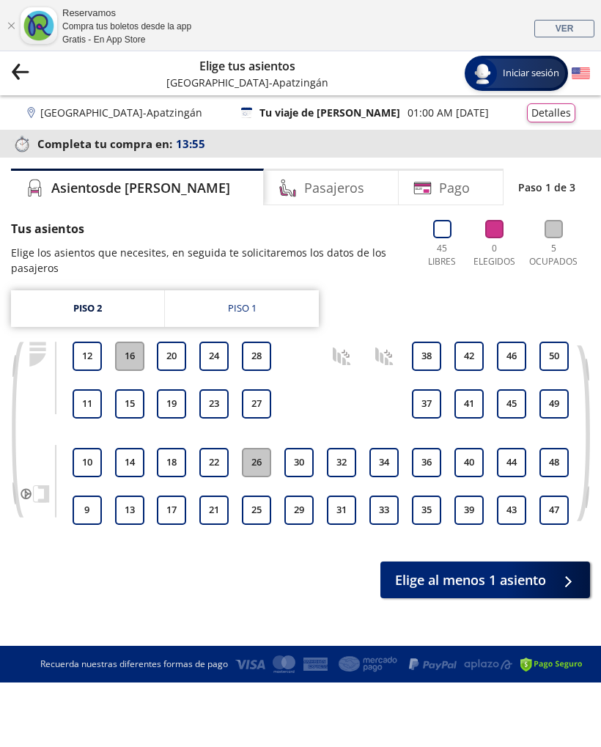
click at [220, 298] on link "Piso 1" at bounding box center [242, 308] width 154 height 37
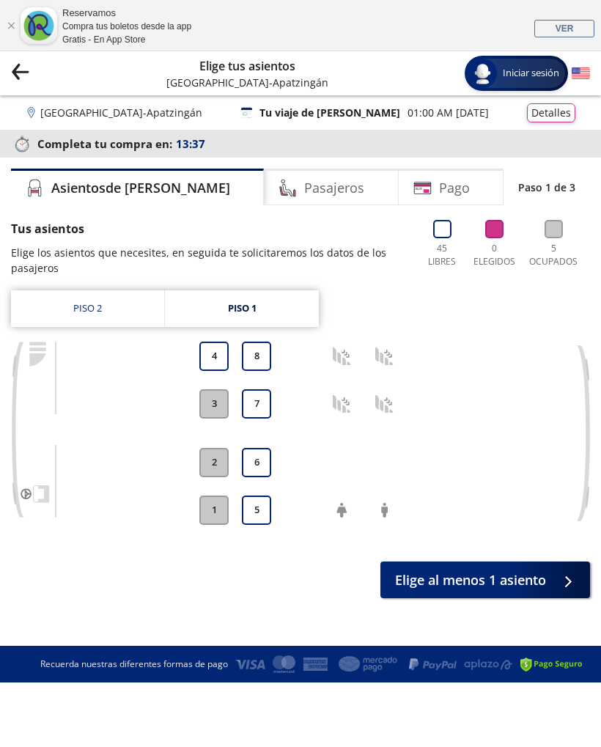
click at [264, 200] on div "Pasajeros" at bounding box center [331, 187] width 134 height 37
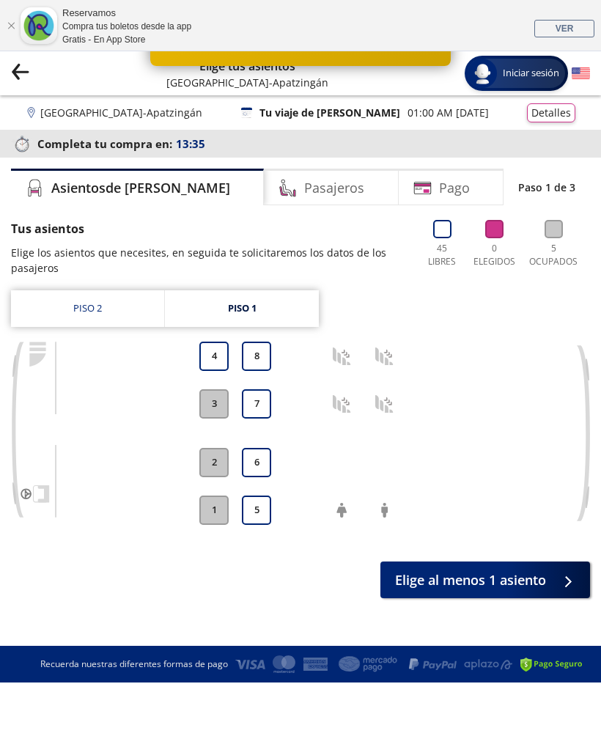
click at [439, 178] on h4 "Pago" at bounding box center [454, 188] width 31 height 20
click at [28, 70] on icon "Group 9 Created with Sketch." at bounding box center [20, 71] width 18 height 18
click at [24, 79] on icon "Group 9 Created with Sketch." at bounding box center [20, 71] width 18 height 18
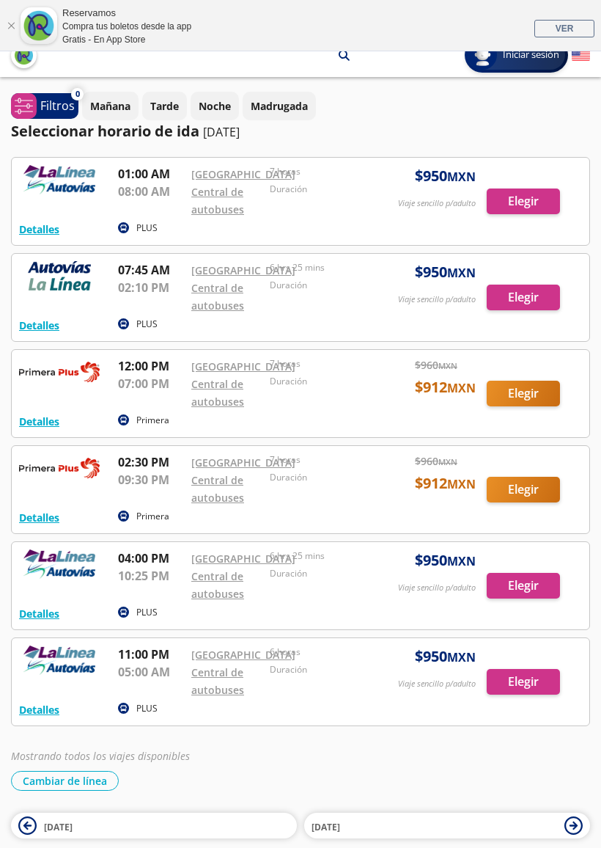
scroll to position [19, 0]
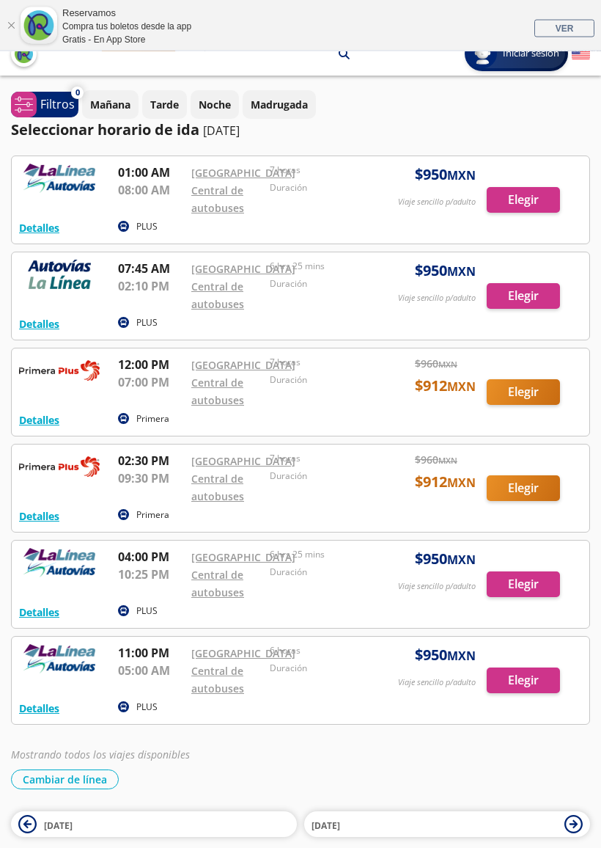
click at [40, 236] on button "Detalles" at bounding box center [39, 228] width 40 height 15
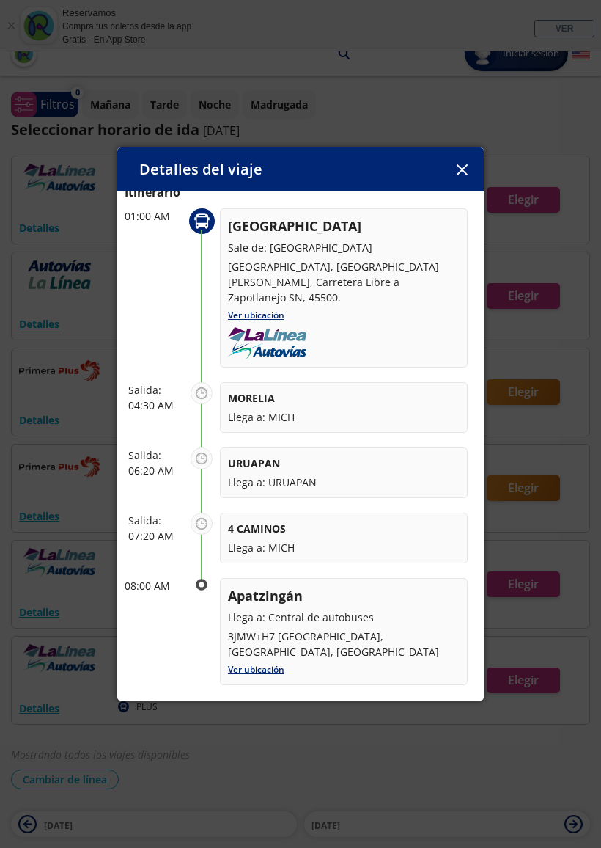
scroll to position [67, 0]
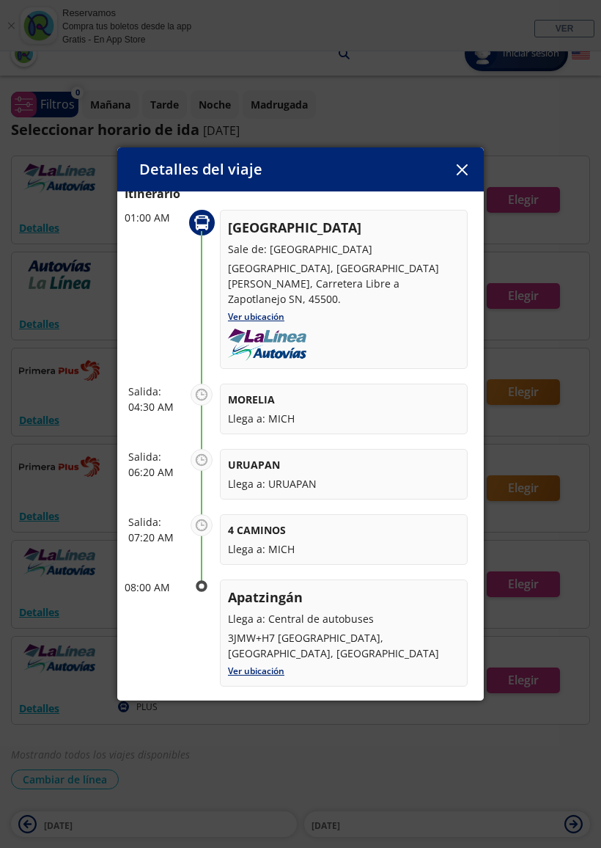
click at [471, 178] on button "button" at bounding box center [462, 169] width 22 height 22
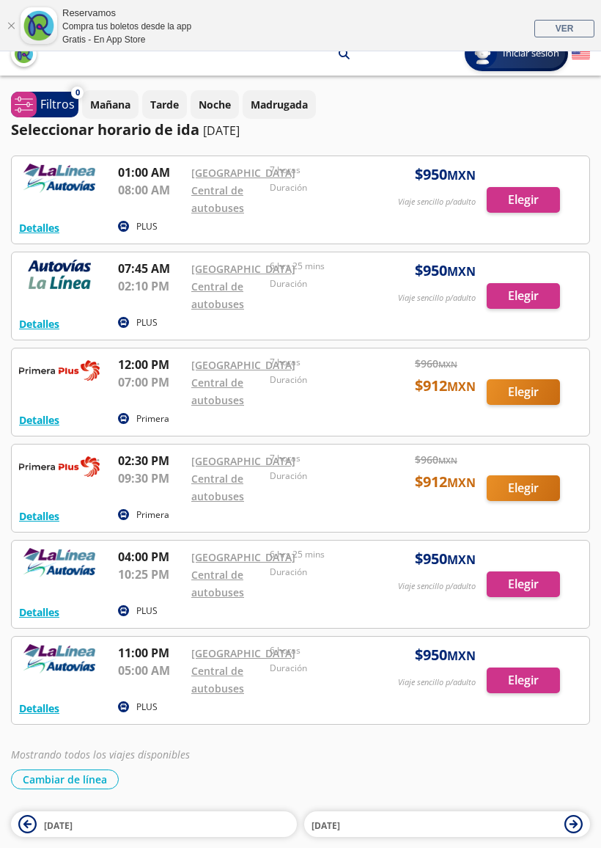
click at [24, 7] on div "Reservamos Compra tus boletos desde la app Gratis - En App Store VER" at bounding box center [300, 25] width 601 height 51
click at [8, 23] on link "Cerrar" at bounding box center [11, 25] width 9 height 9
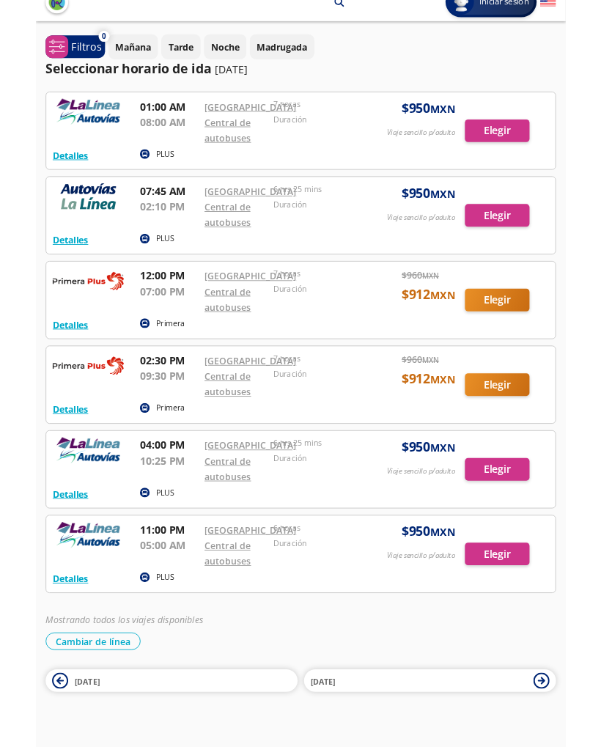
scroll to position [0, 0]
